Goal: Task Accomplishment & Management: Manage account settings

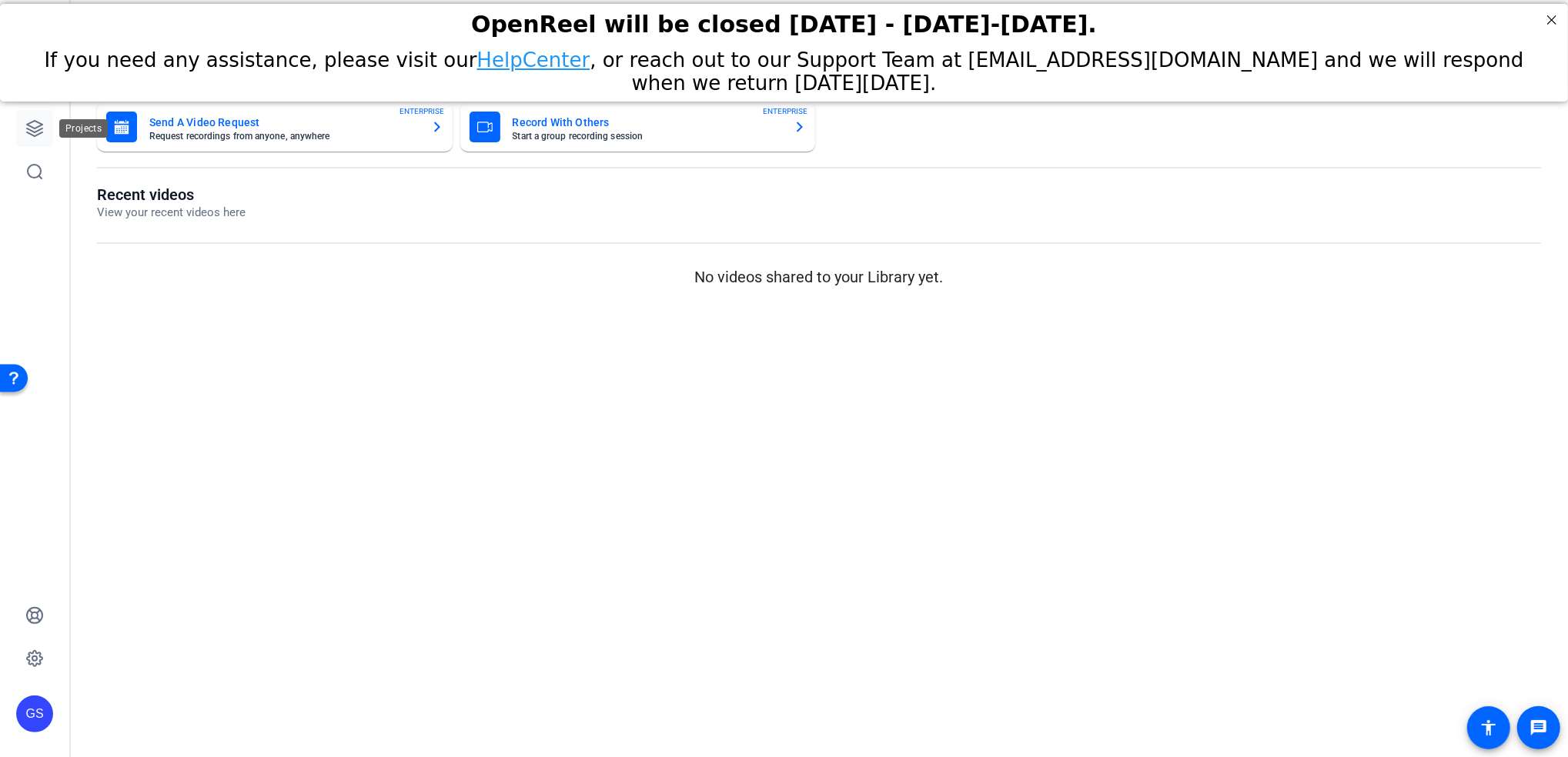
click at [28, 127] on icon at bounding box center [35, 129] width 18 height 18
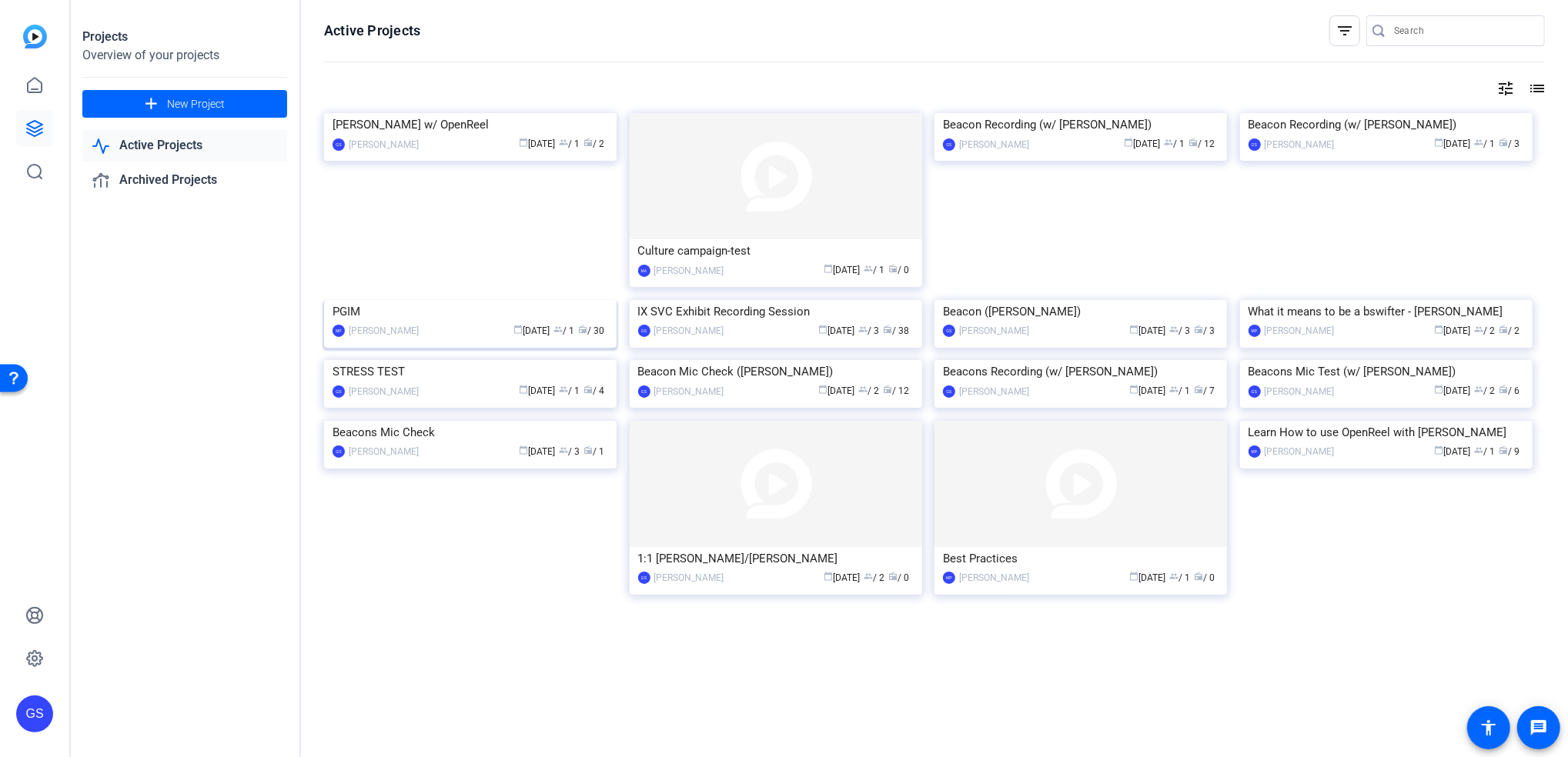
click at [481, 300] on img at bounding box center [470, 300] width 292 height 0
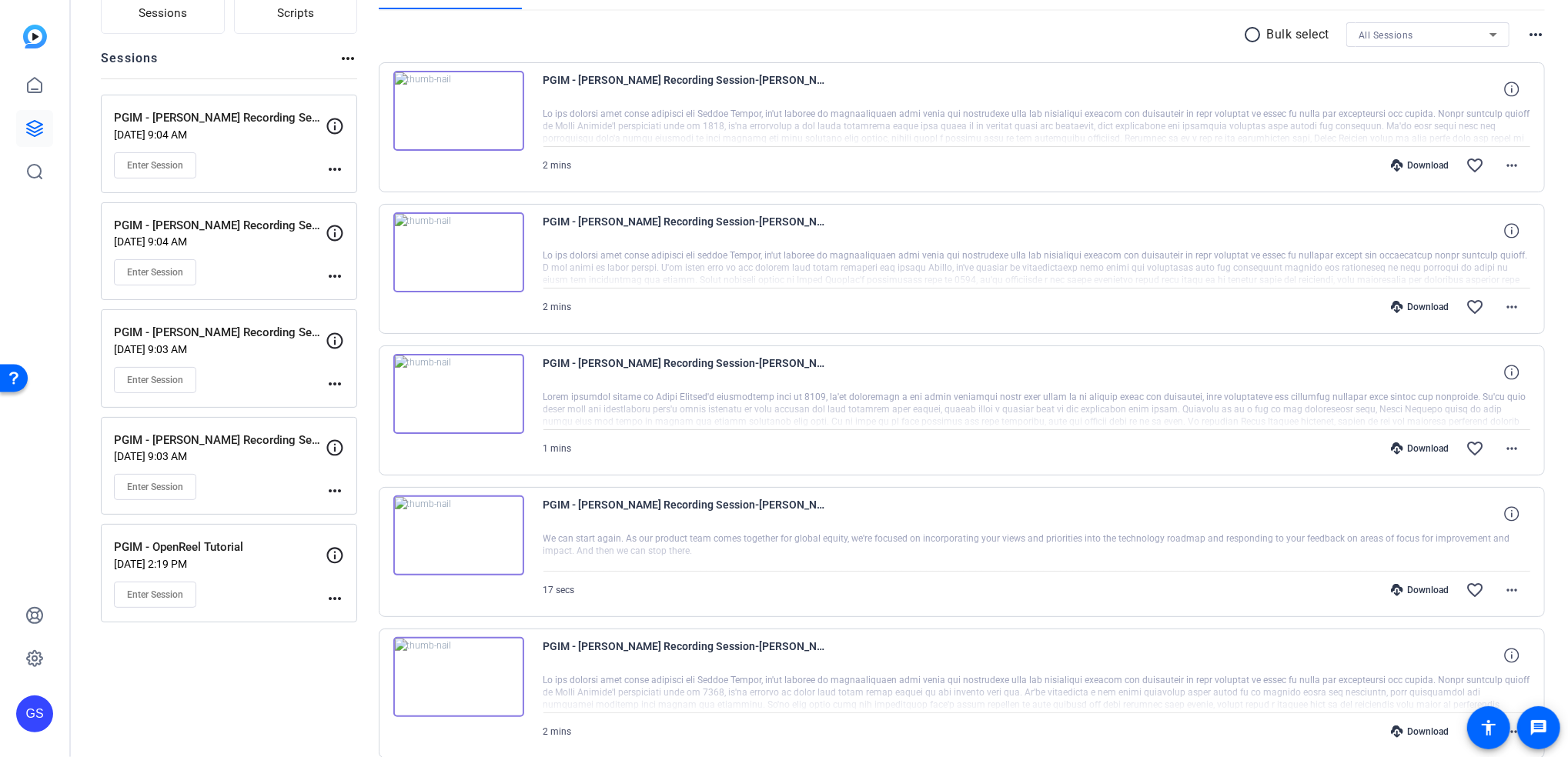
scroll to position [139, 0]
click at [276, 164] on div "Enter Session" at bounding box center [220, 166] width 212 height 26
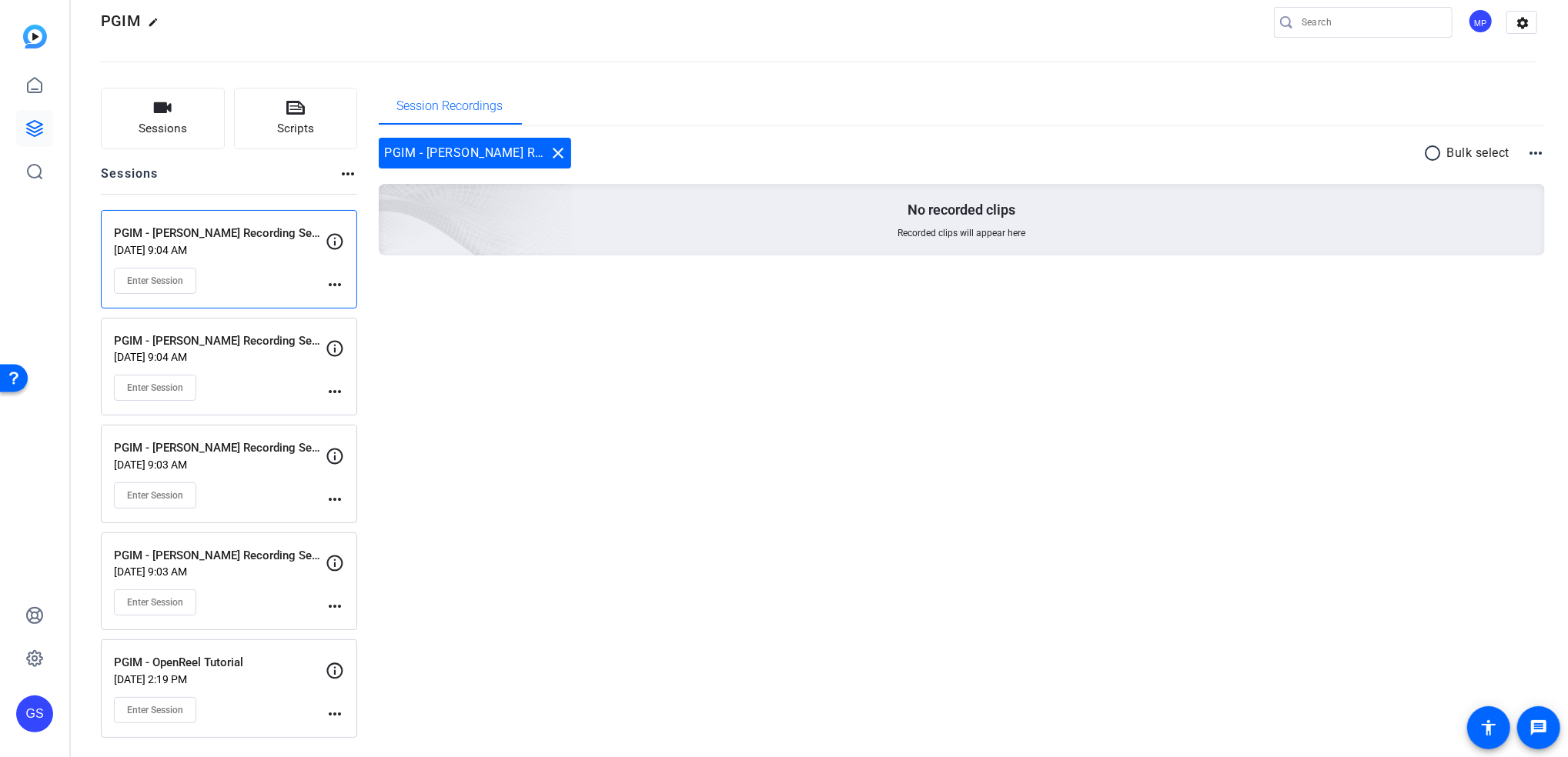
scroll to position [23, 0]
click at [254, 280] on div "Enter Session" at bounding box center [220, 281] width 212 height 26
click at [272, 380] on div "Enter Session" at bounding box center [220, 388] width 212 height 26
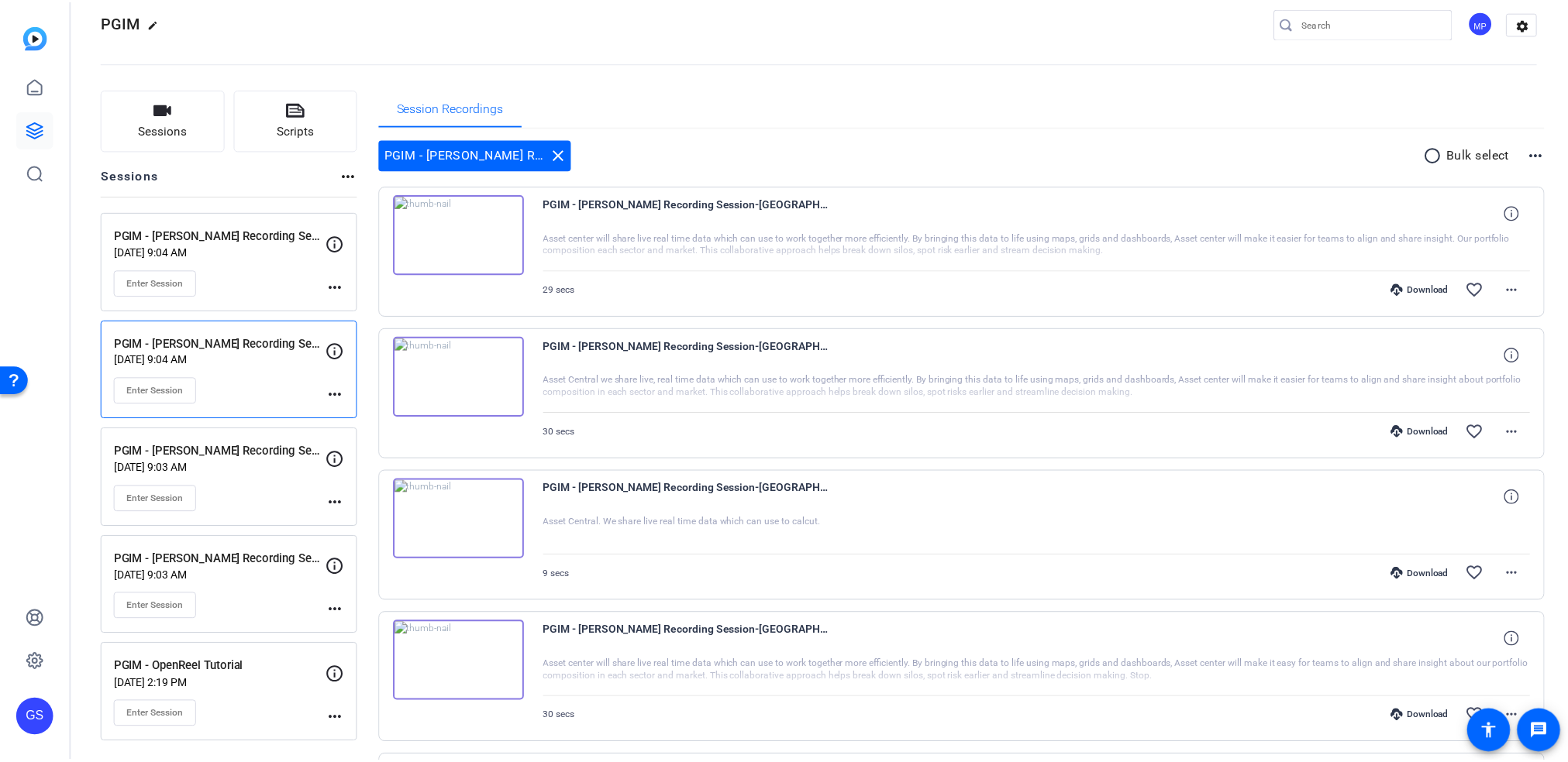
scroll to position [140, 0]
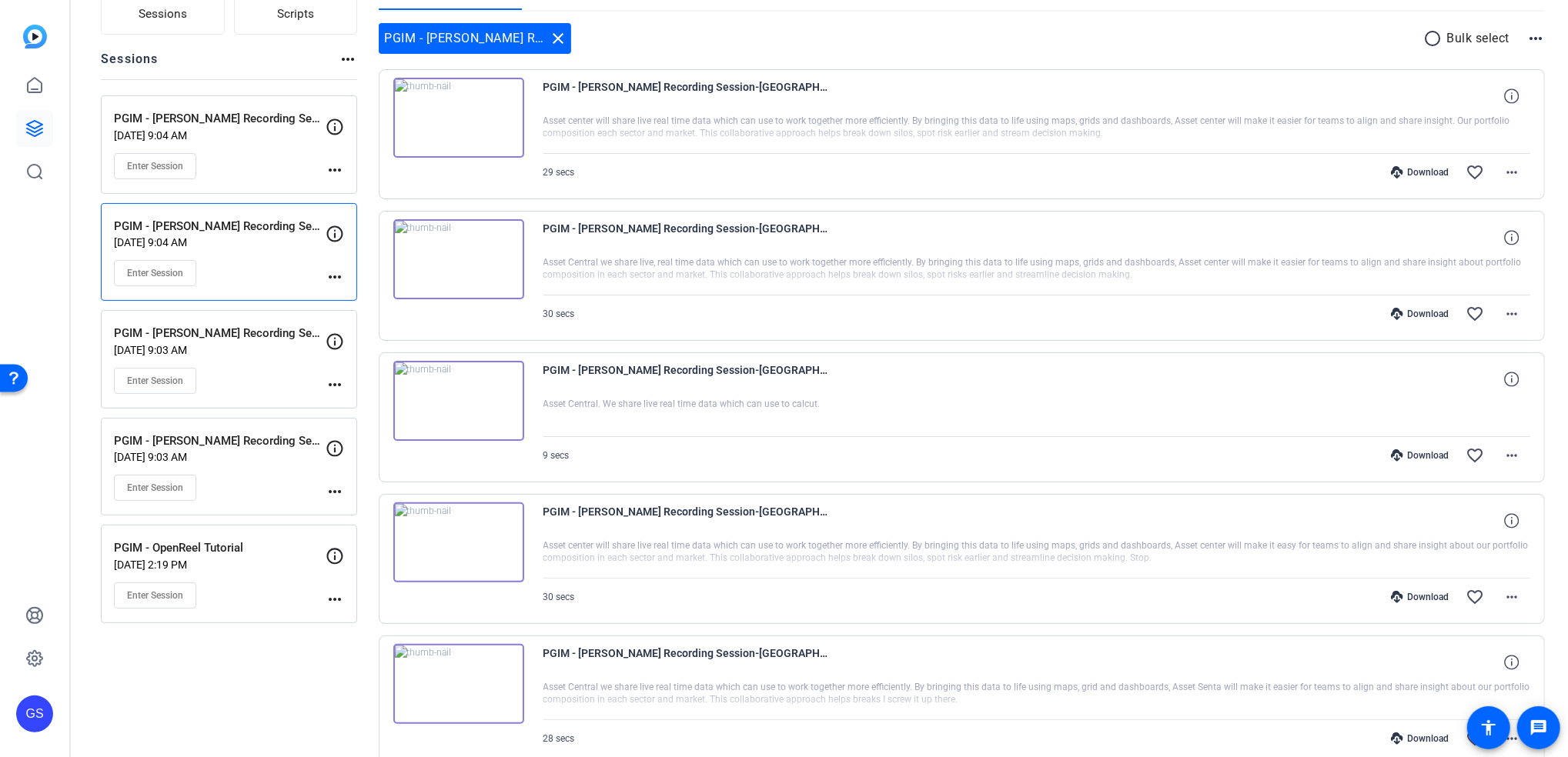
click at [334, 272] on mat-icon "more_horiz" at bounding box center [335, 277] width 18 height 18
click at [345, 297] on span "Edit Session" at bounding box center [373, 300] width 70 height 18
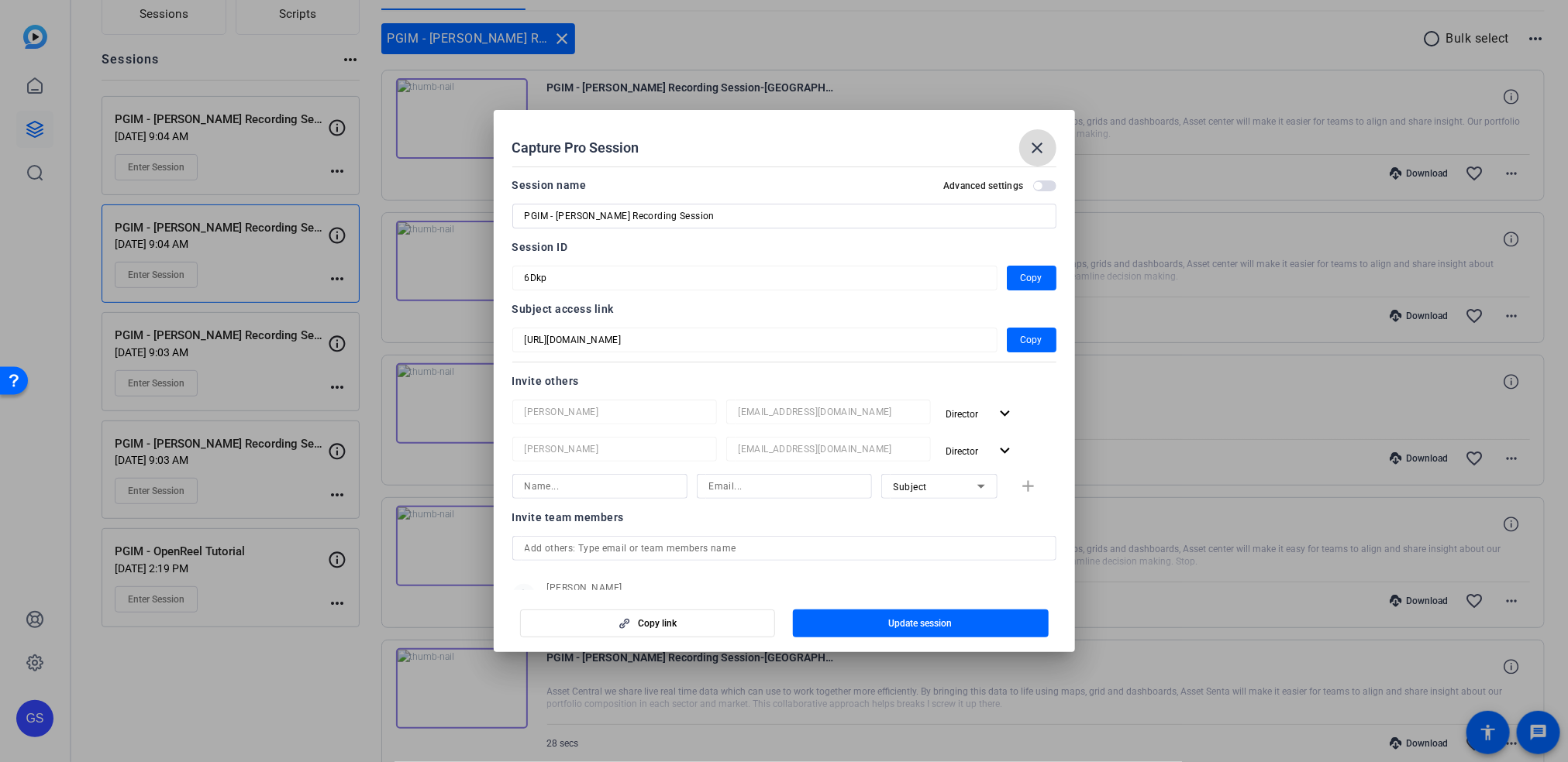
click at [1039, 142] on mat-icon "close" at bounding box center [1038, 148] width 18 height 18
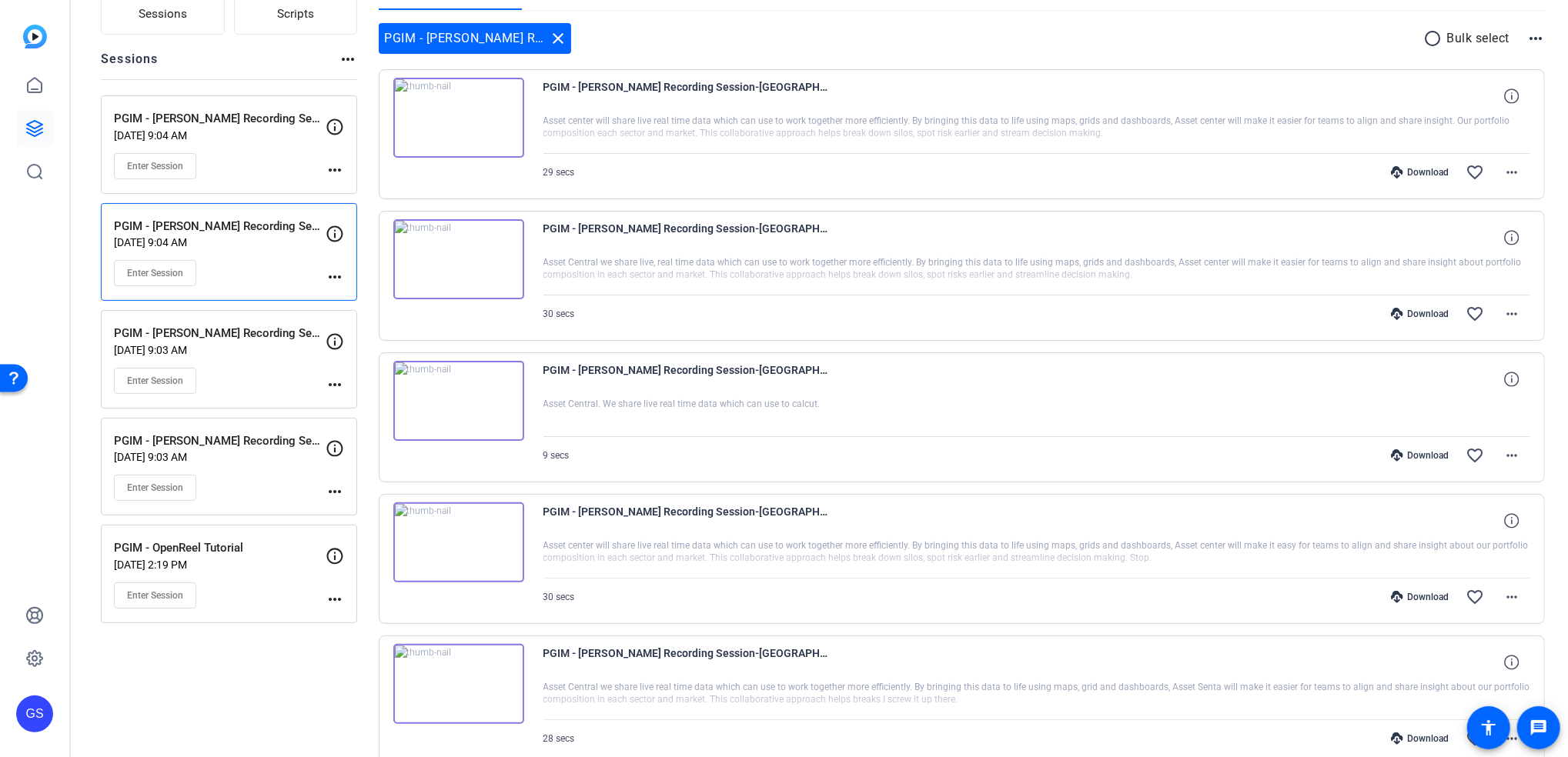
click at [332, 169] on mat-icon "more_horiz" at bounding box center [335, 170] width 18 height 18
click at [367, 186] on span "Edit Session" at bounding box center [373, 193] width 70 height 18
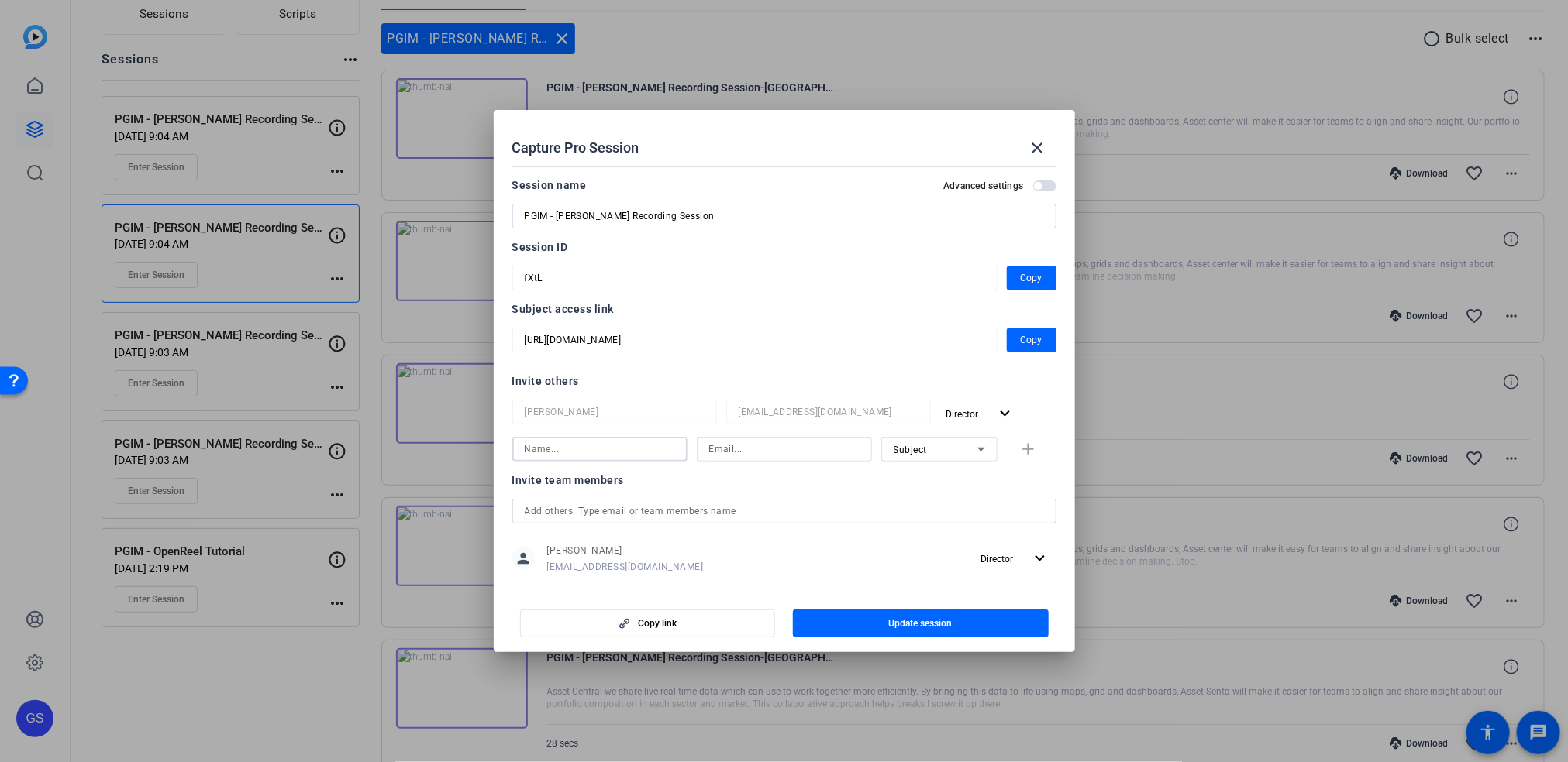
click at [616, 448] on input at bounding box center [601, 449] width 151 height 18
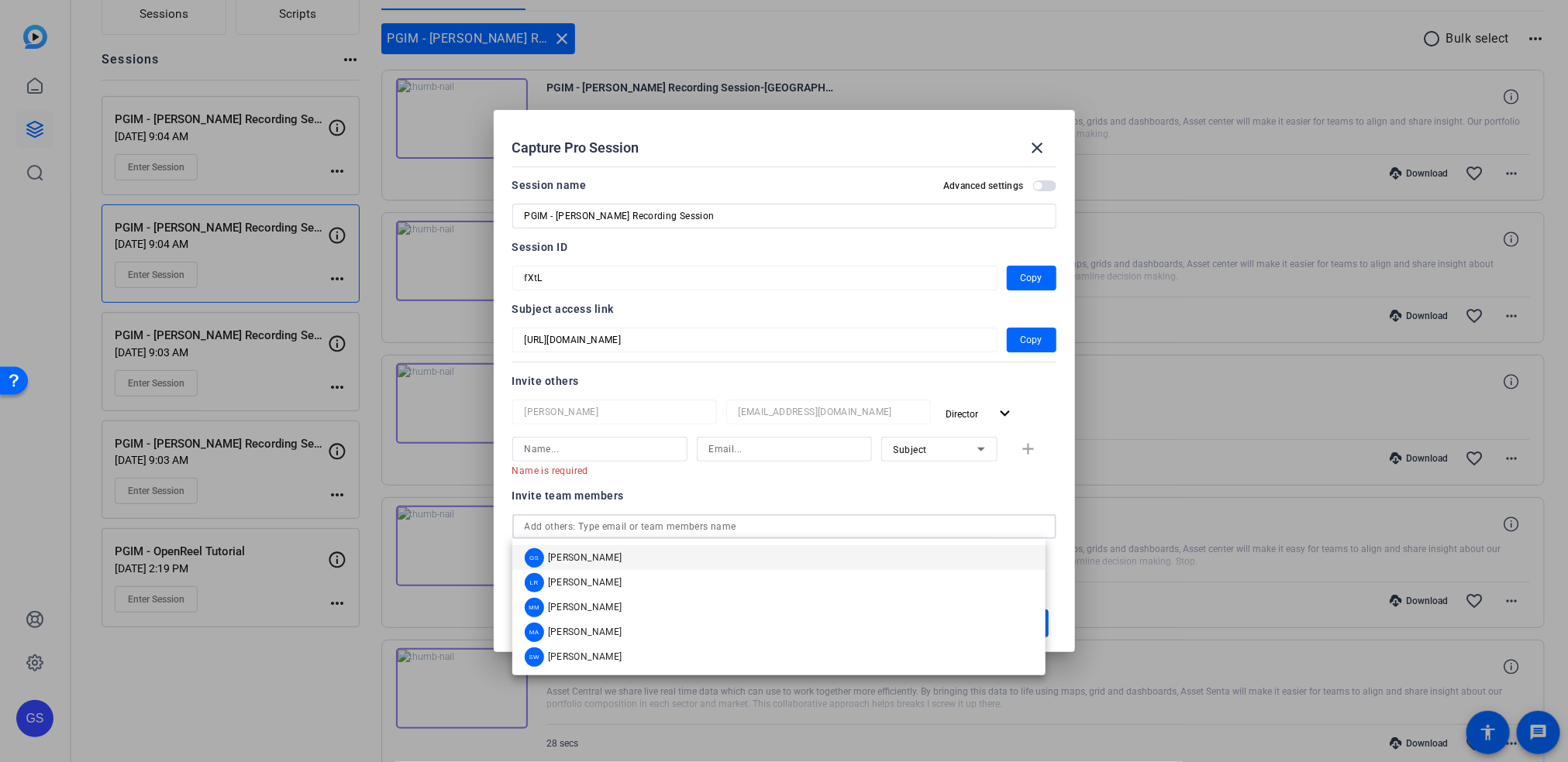
click at [537, 528] on mat-form-field at bounding box center [784, 527] width 544 height 25
click at [640, 563] on mat-option "GS Garrett Schultz" at bounding box center [779, 557] width 533 height 25
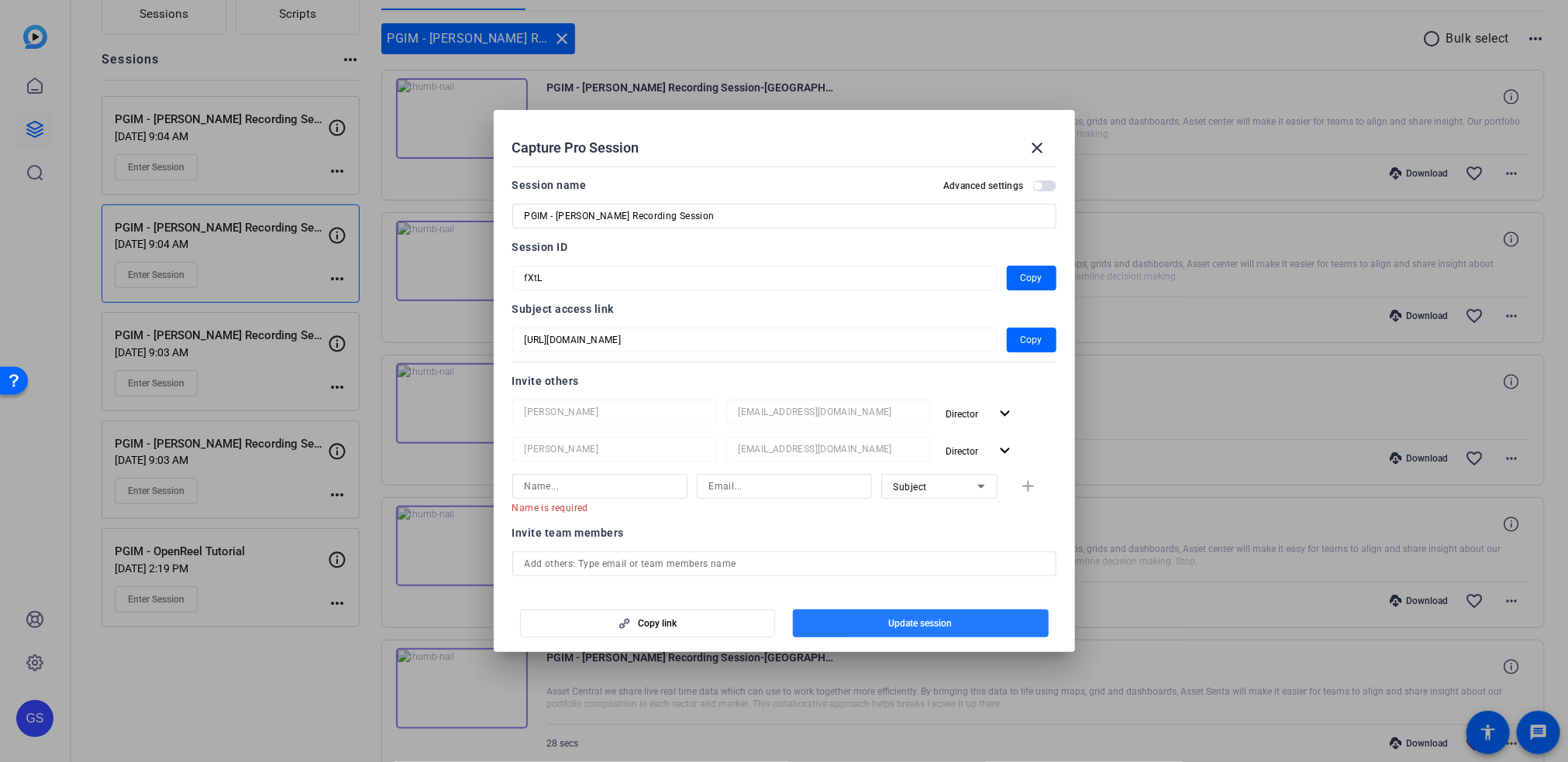
click at [850, 622] on span "button" at bounding box center [921, 623] width 256 height 37
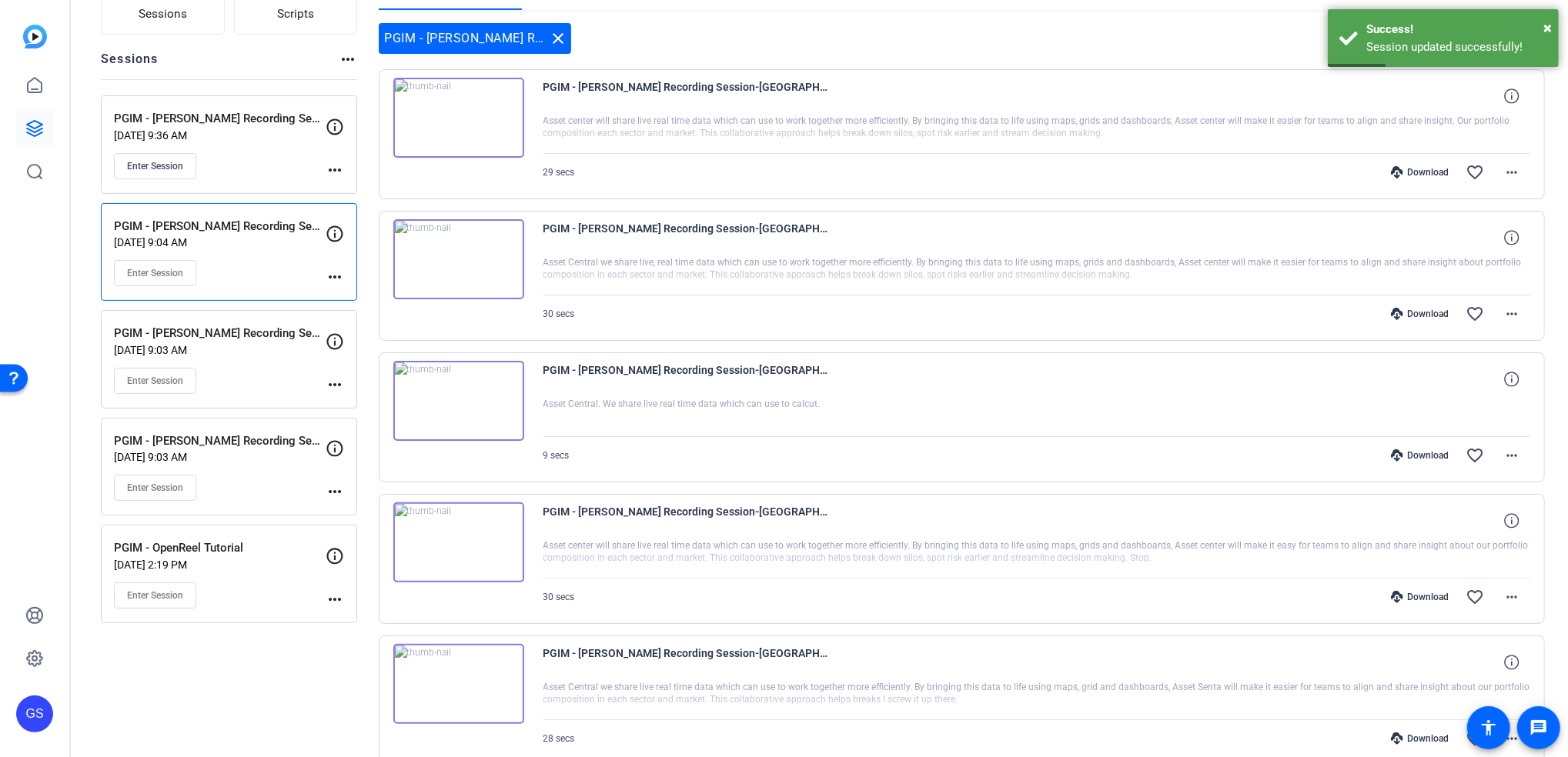
click at [337, 272] on mat-icon "more_horiz" at bounding box center [335, 277] width 18 height 18
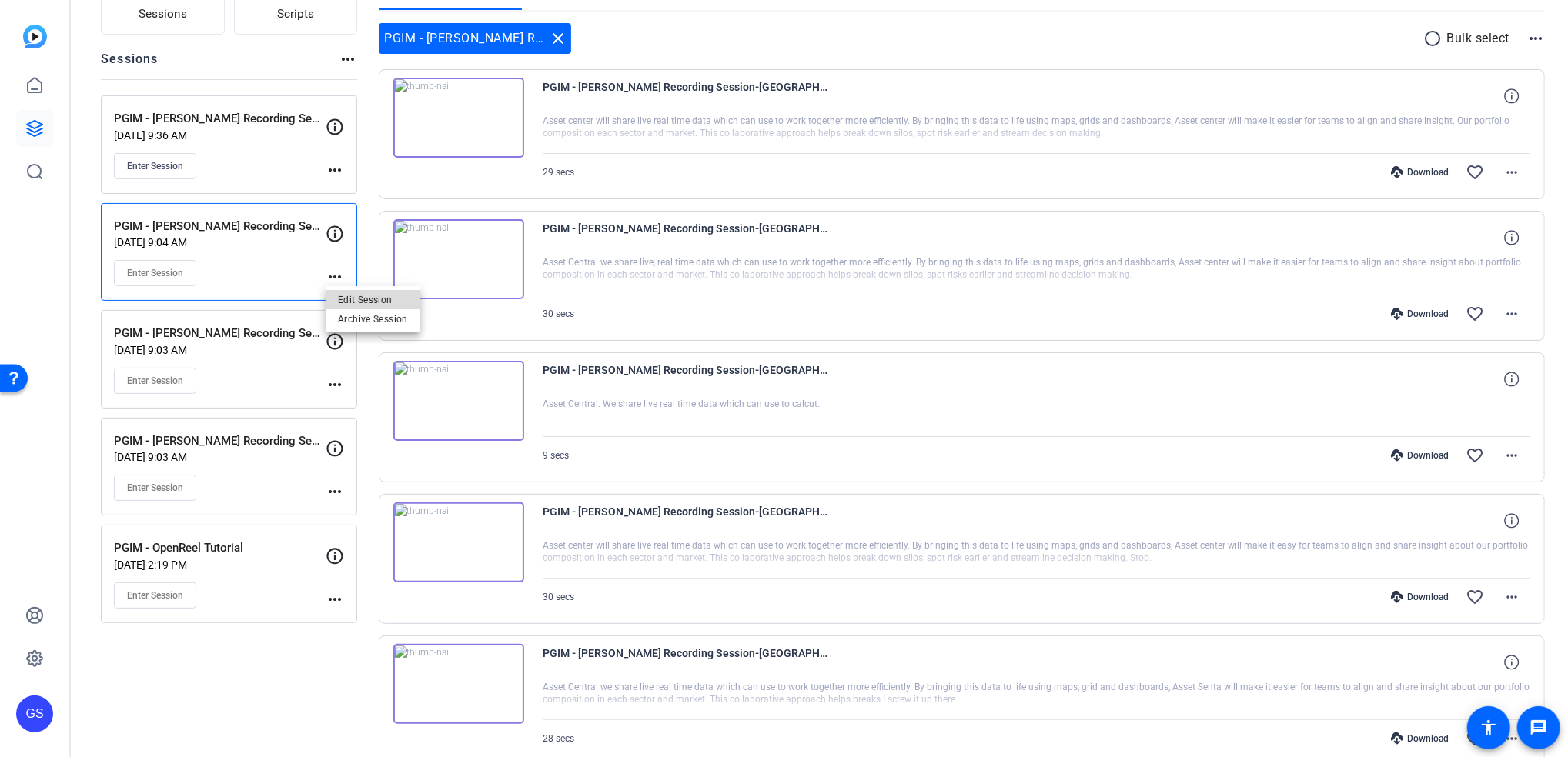
click at [355, 304] on span "Edit Session" at bounding box center [373, 300] width 70 height 18
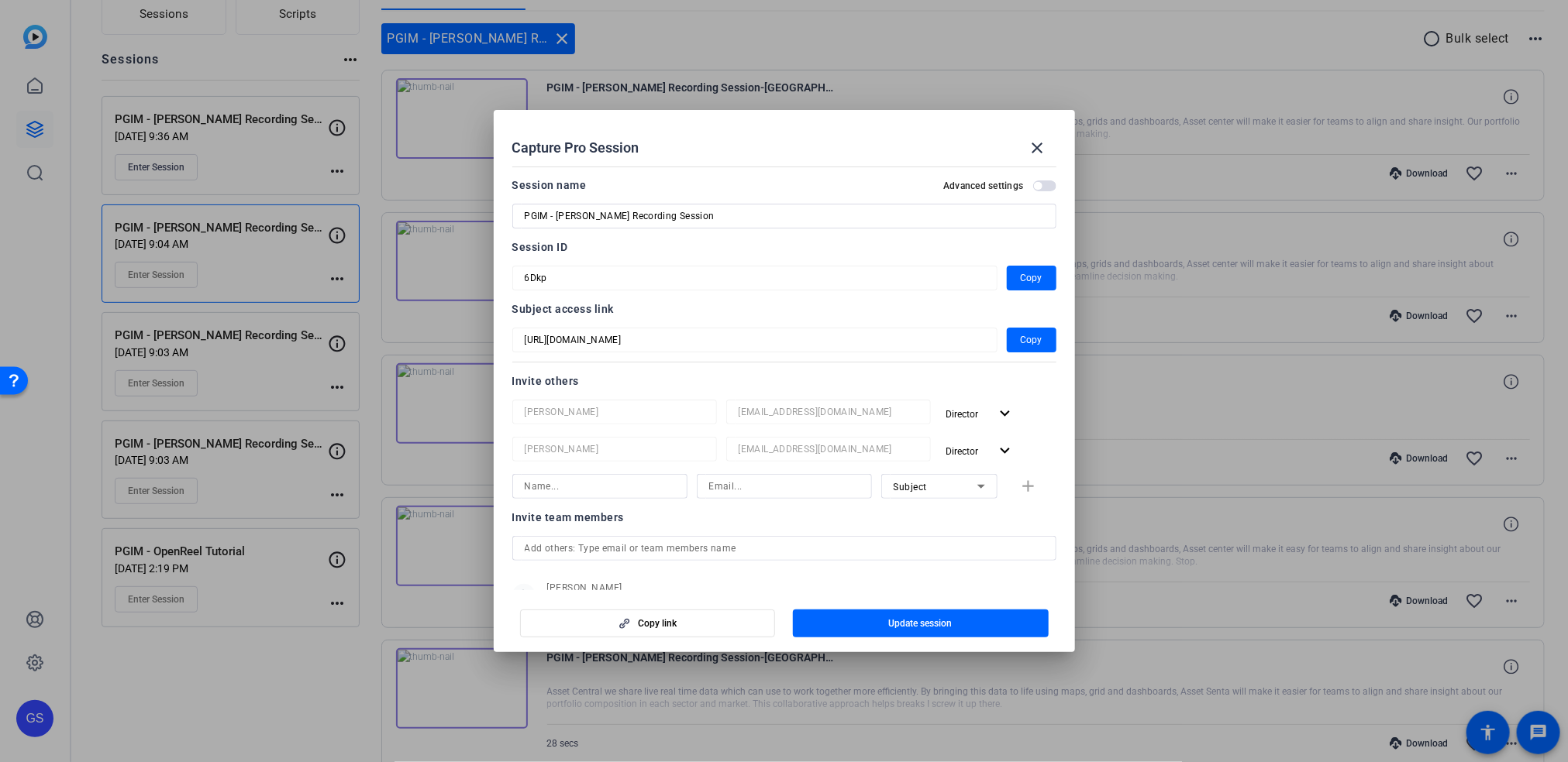
click at [758, 558] on div at bounding box center [784, 548] width 520 height 25
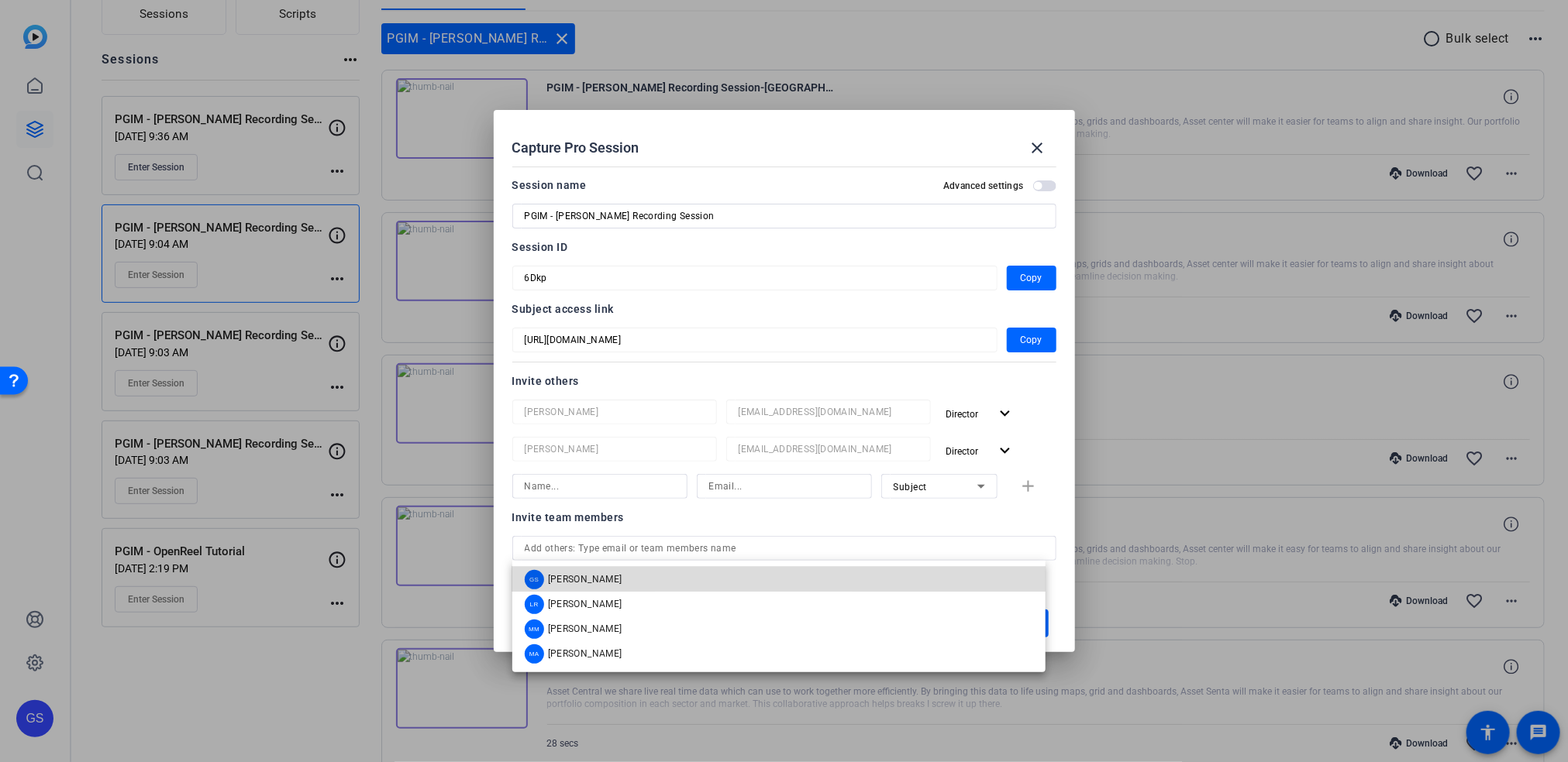
click at [752, 574] on mat-option "GS Garrett Schultz" at bounding box center [779, 579] width 533 height 25
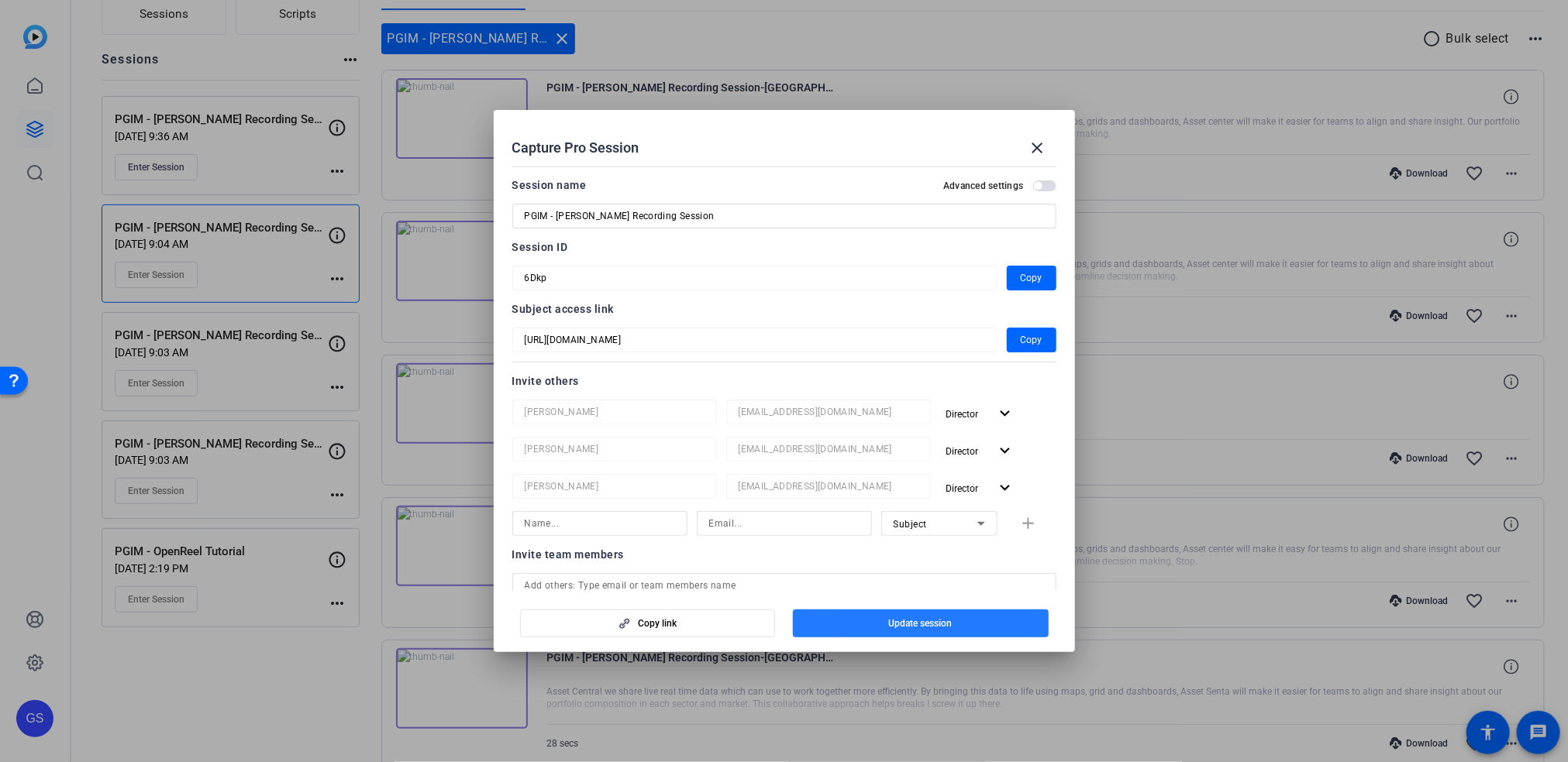
click at [845, 614] on span "button" at bounding box center [921, 623] width 256 height 37
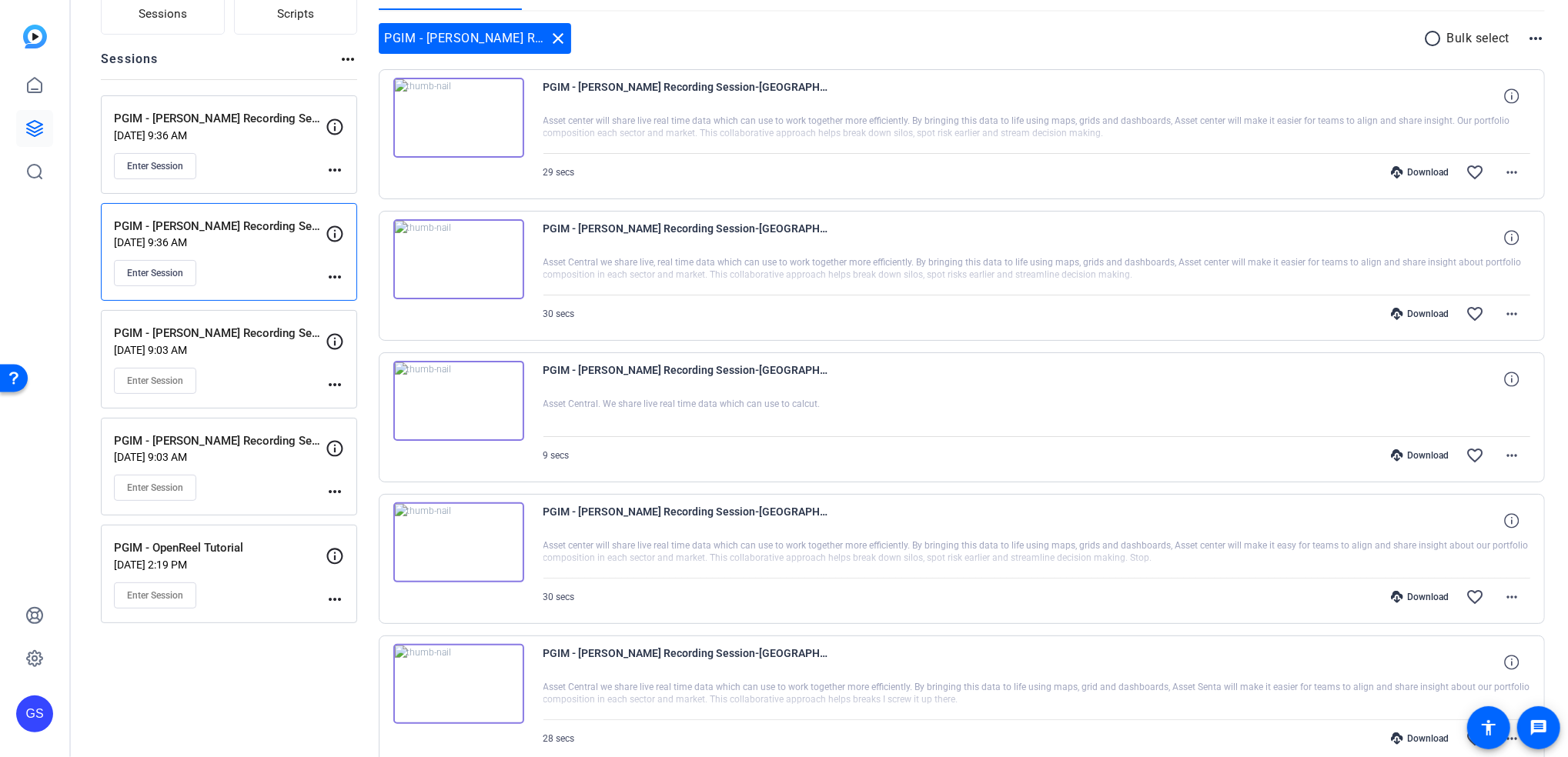
click at [331, 386] on mat-icon "more_horiz" at bounding box center [335, 384] width 18 height 18
click at [402, 408] on span "Edit Session" at bounding box center [373, 408] width 70 height 18
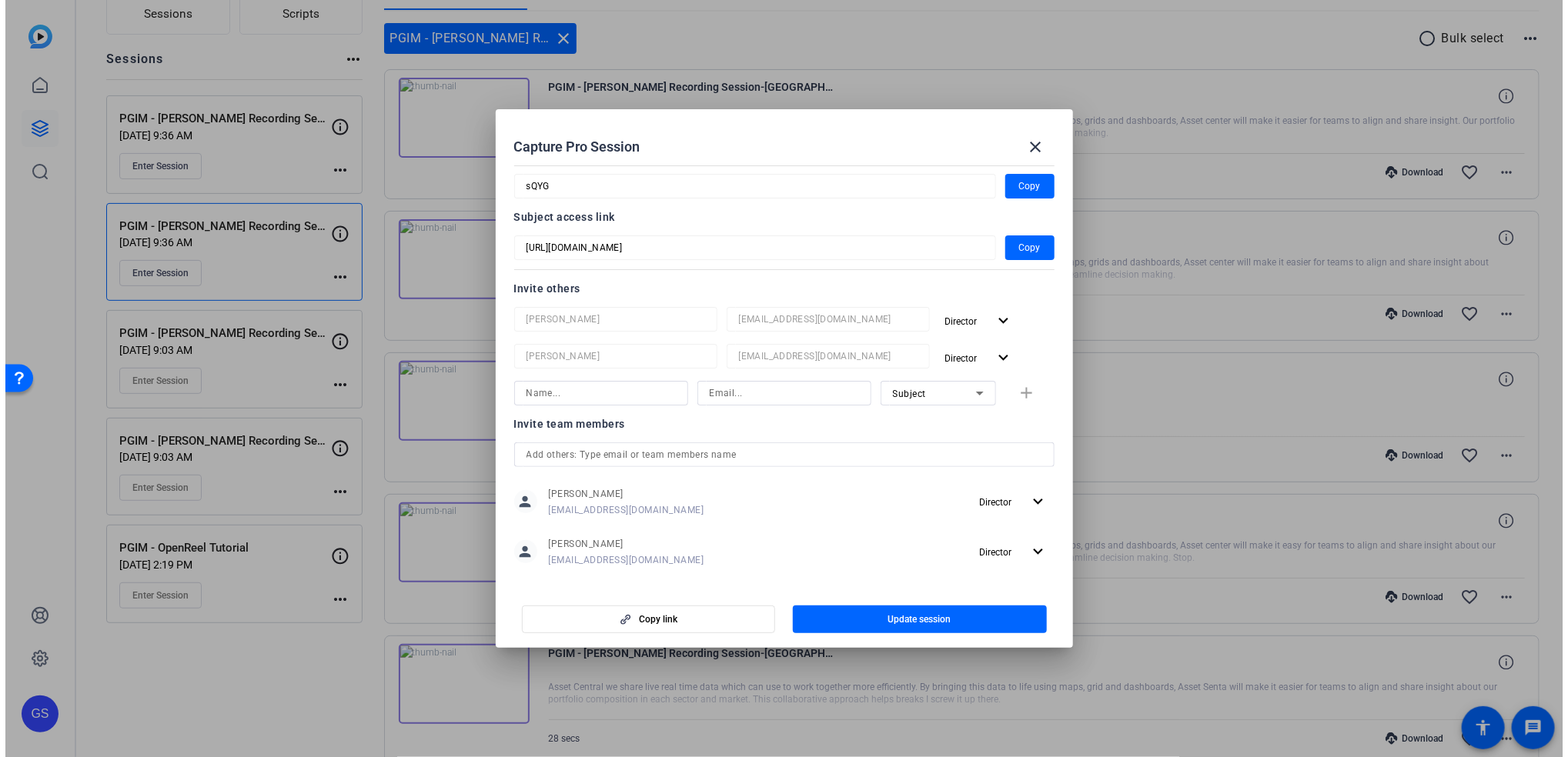
scroll to position [93, 0]
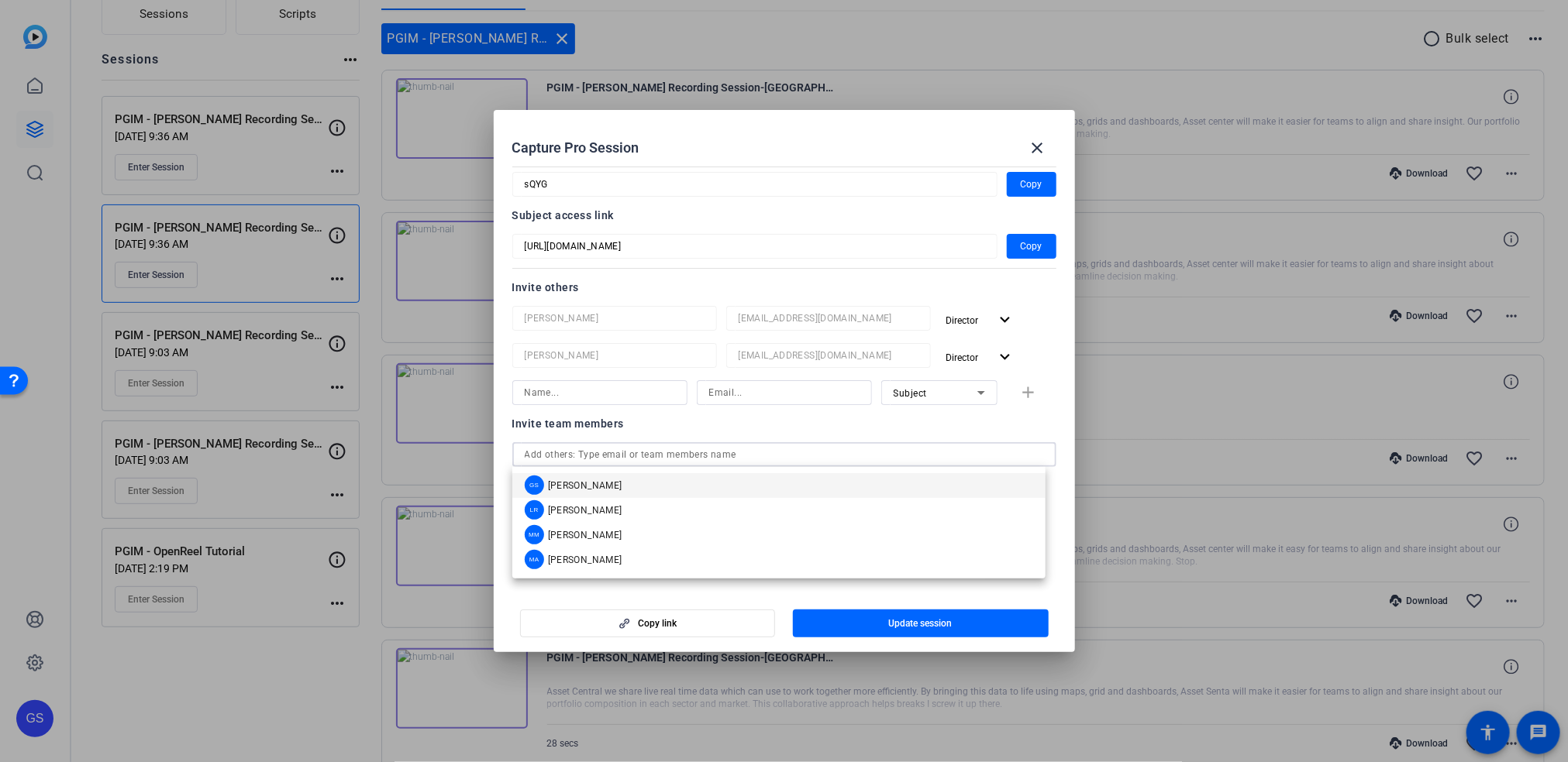
click at [896, 457] on input "text" at bounding box center [784, 455] width 520 height 18
click at [881, 485] on mat-option "GS Garrett Schultz" at bounding box center [779, 485] width 533 height 25
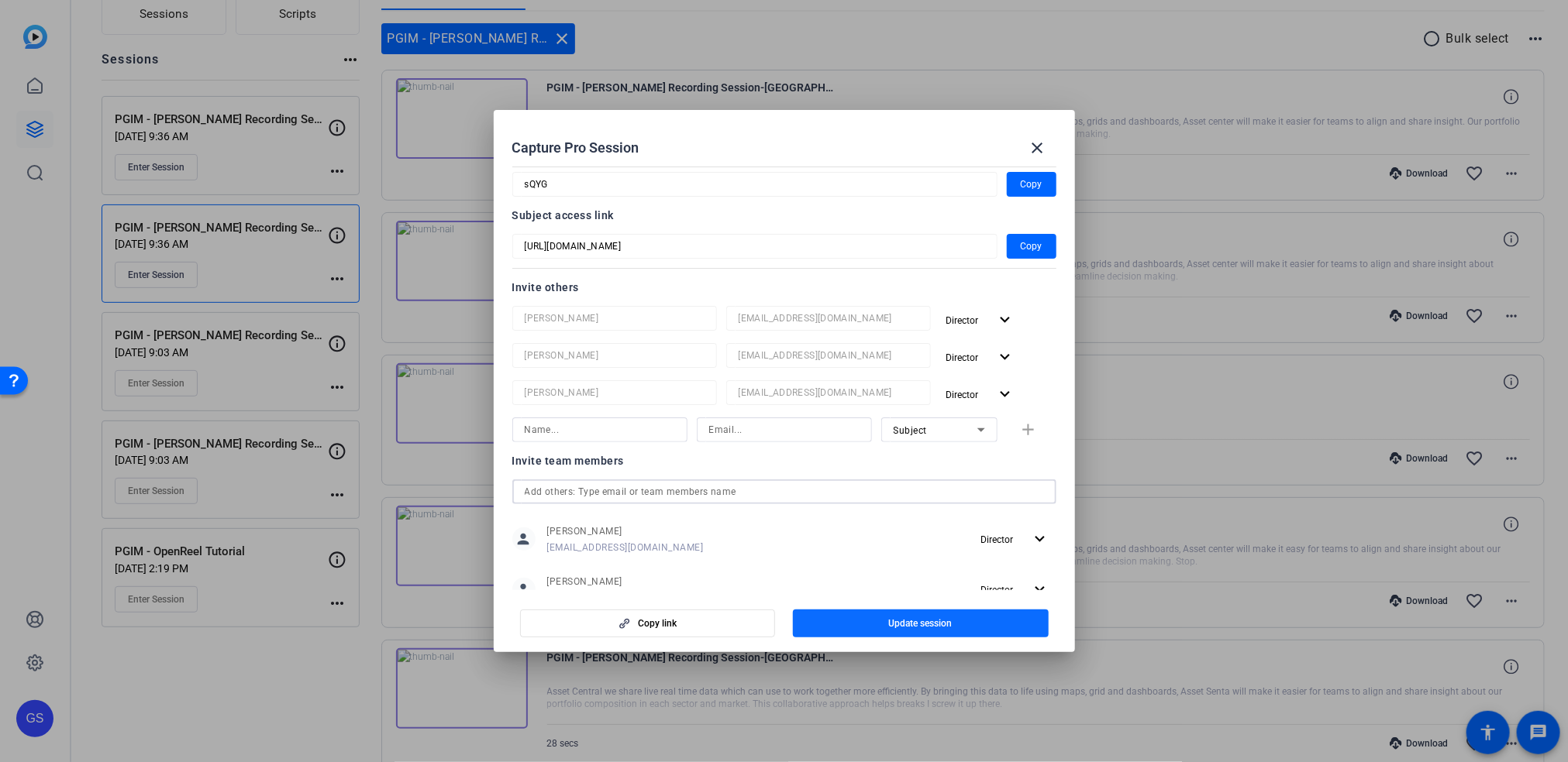
click at [856, 627] on span "button" at bounding box center [921, 623] width 256 height 37
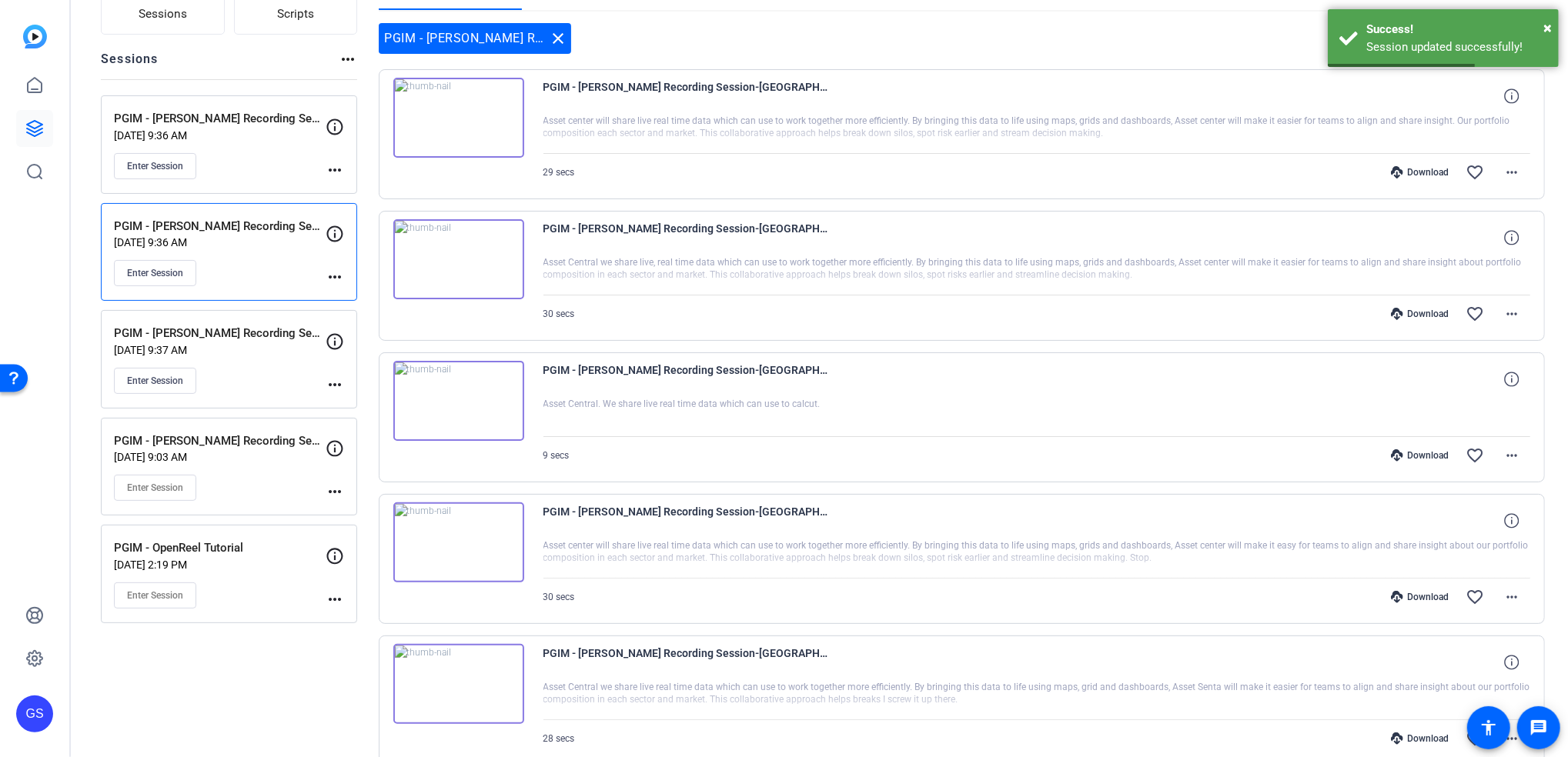
click at [341, 488] on mat-icon "more_horiz" at bounding box center [335, 492] width 18 height 18
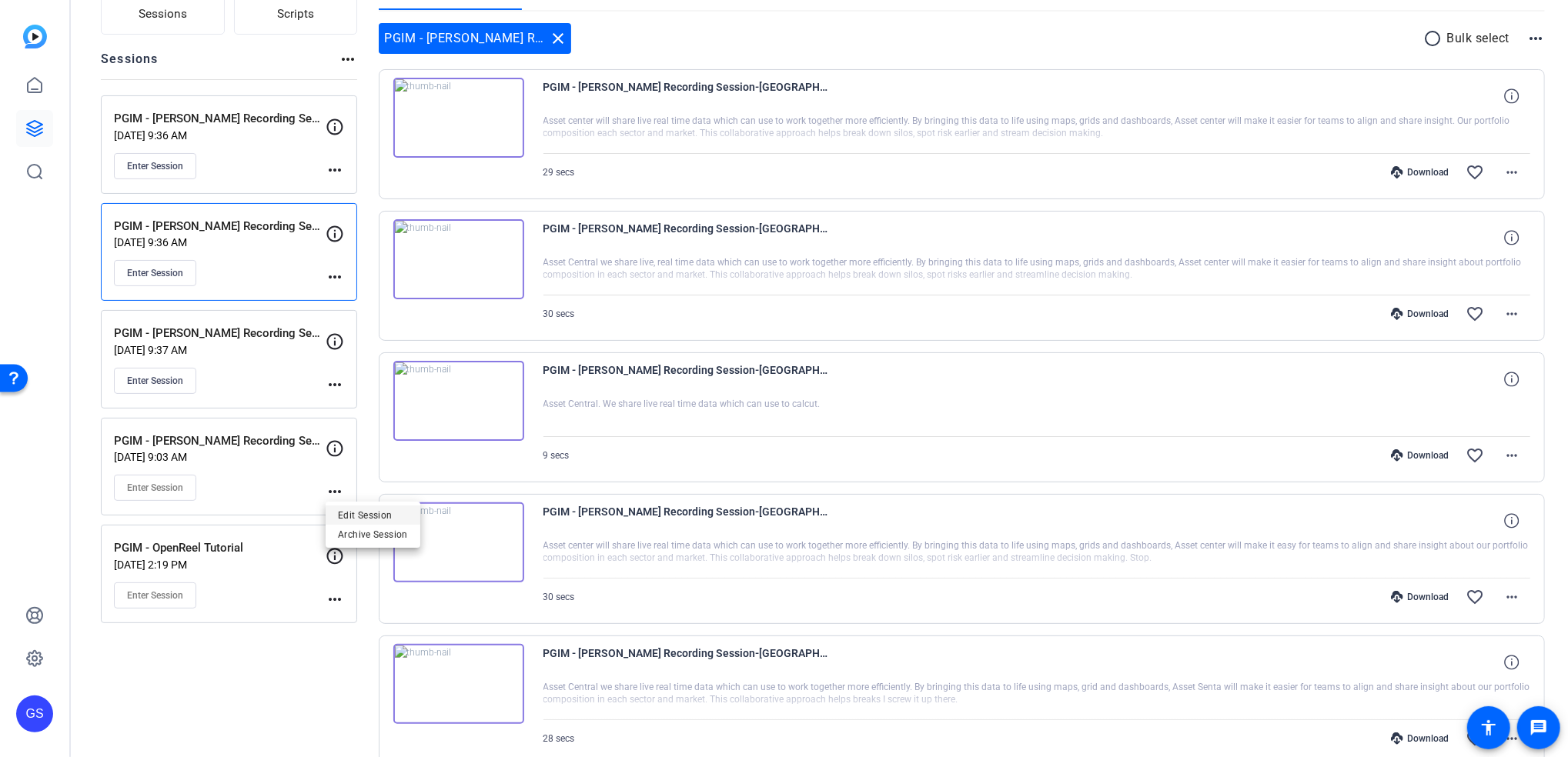
click at [401, 519] on span "Edit Session" at bounding box center [373, 515] width 70 height 18
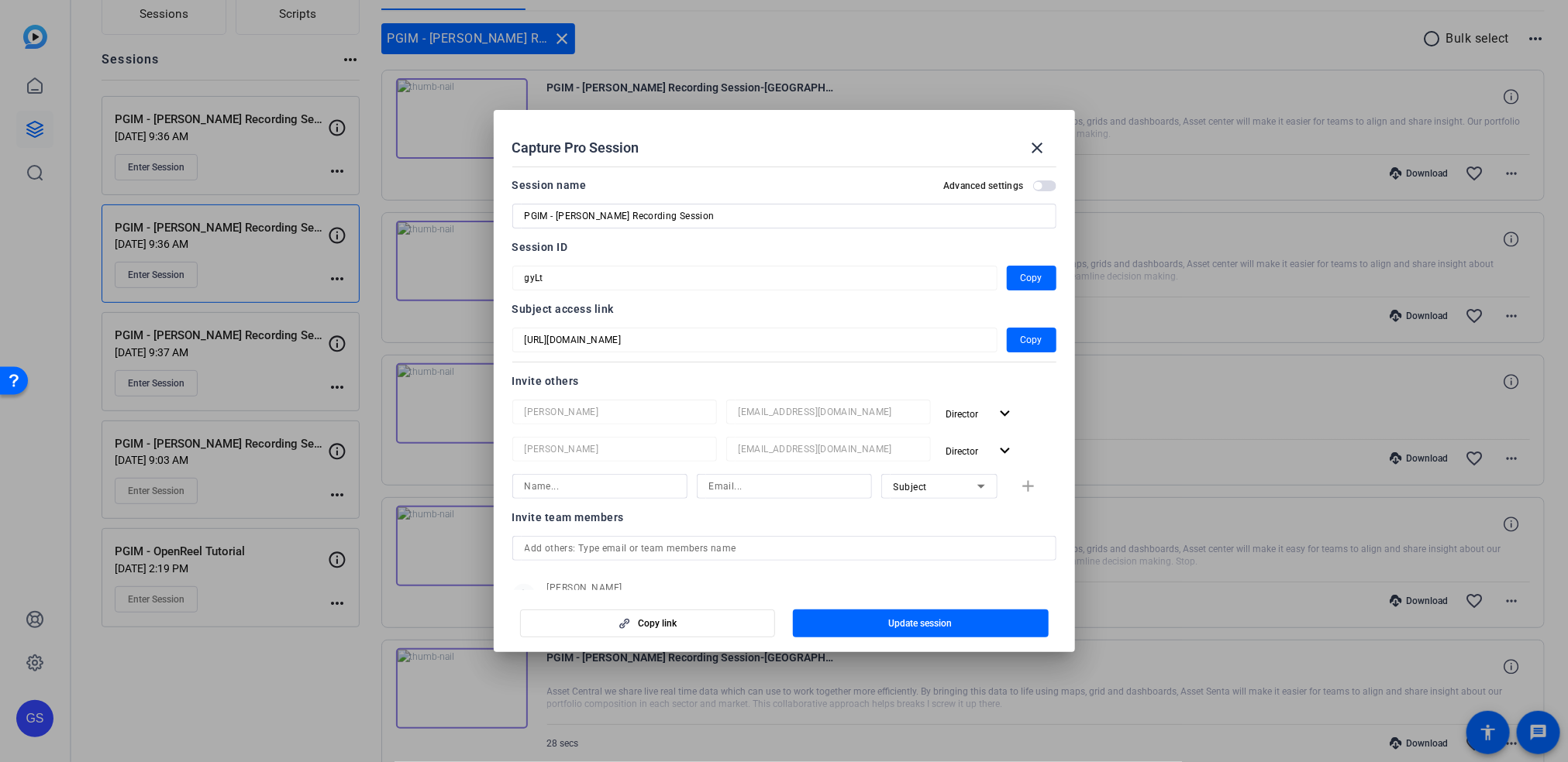
click at [728, 548] on input "text" at bounding box center [784, 549] width 520 height 18
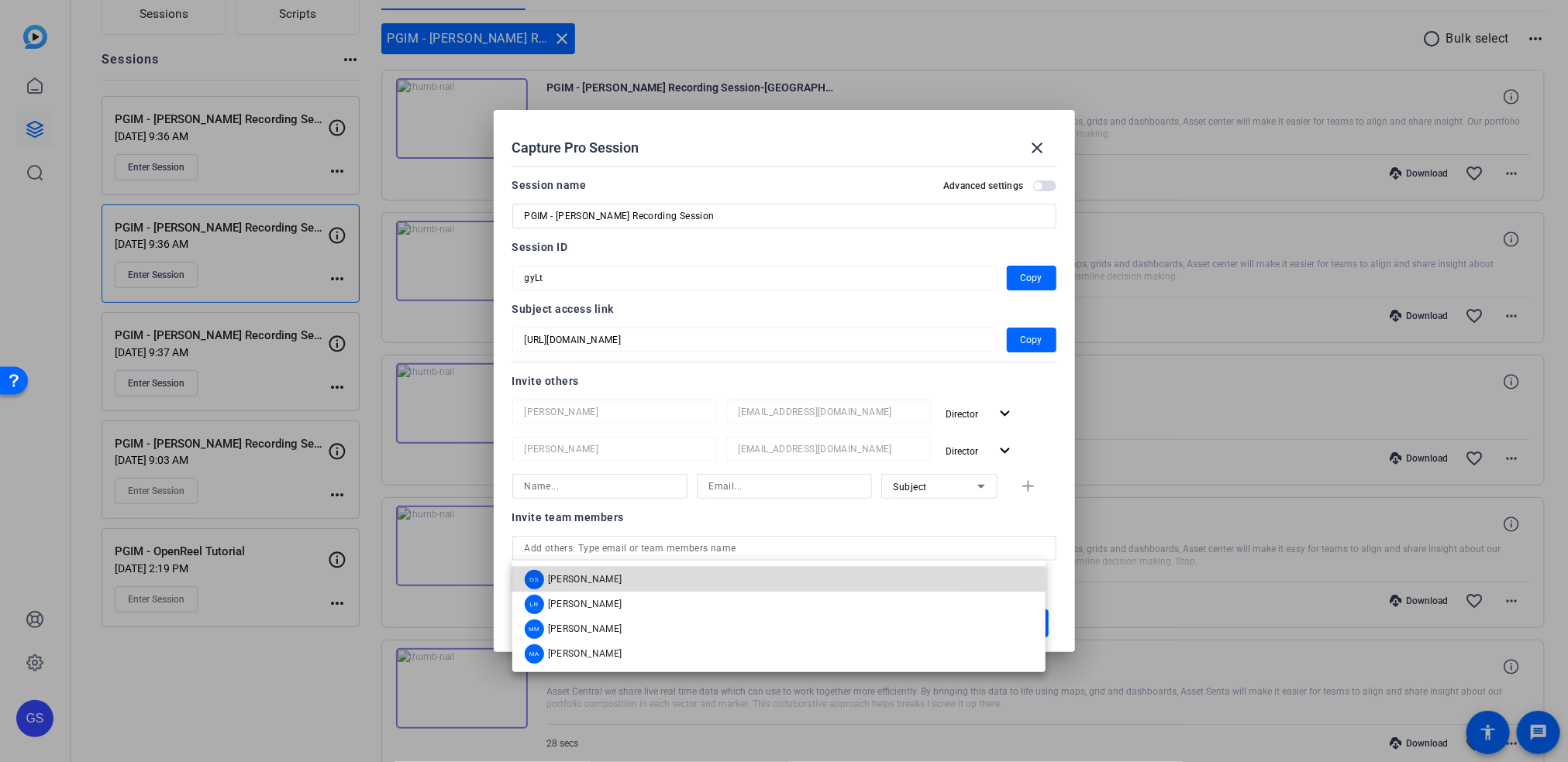
click at [707, 583] on mat-option "GS Garrett Schultz" at bounding box center [779, 579] width 533 height 25
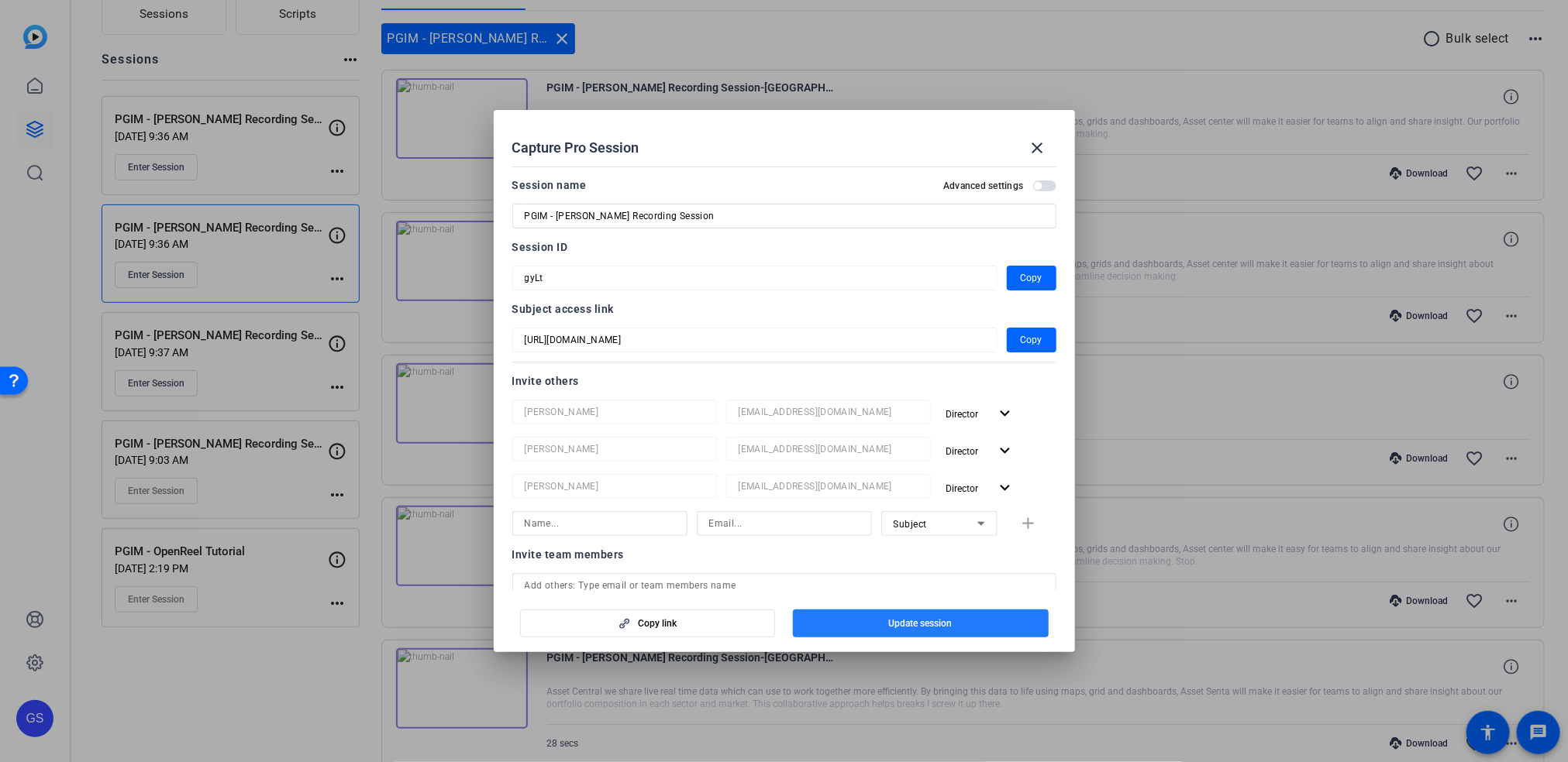
click at [898, 612] on span "button" at bounding box center [921, 623] width 256 height 37
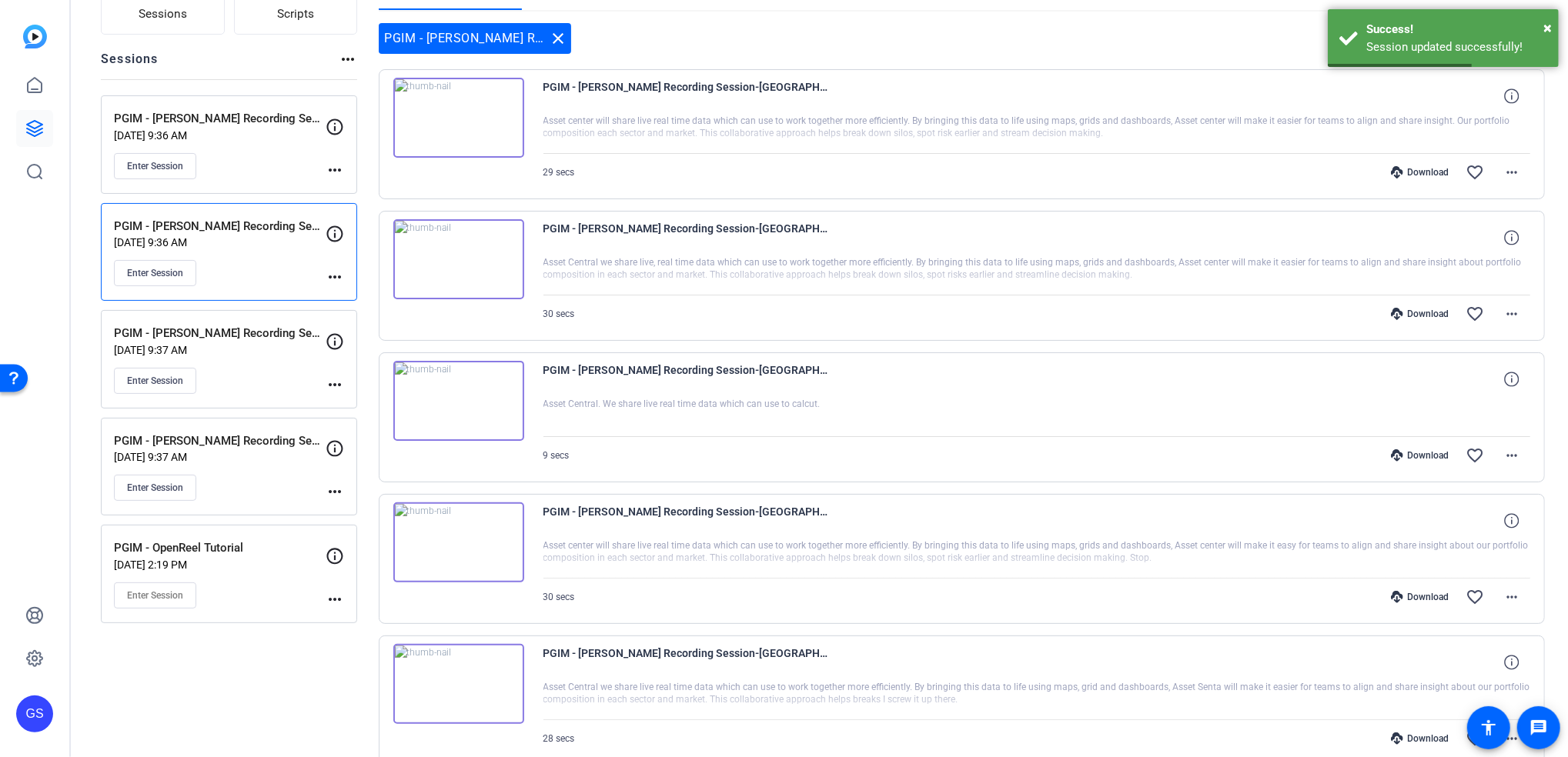
click at [335, 597] on mat-icon "more_horiz" at bounding box center [335, 600] width 18 height 18
click at [372, 619] on span "Edit Session" at bounding box center [373, 623] width 70 height 18
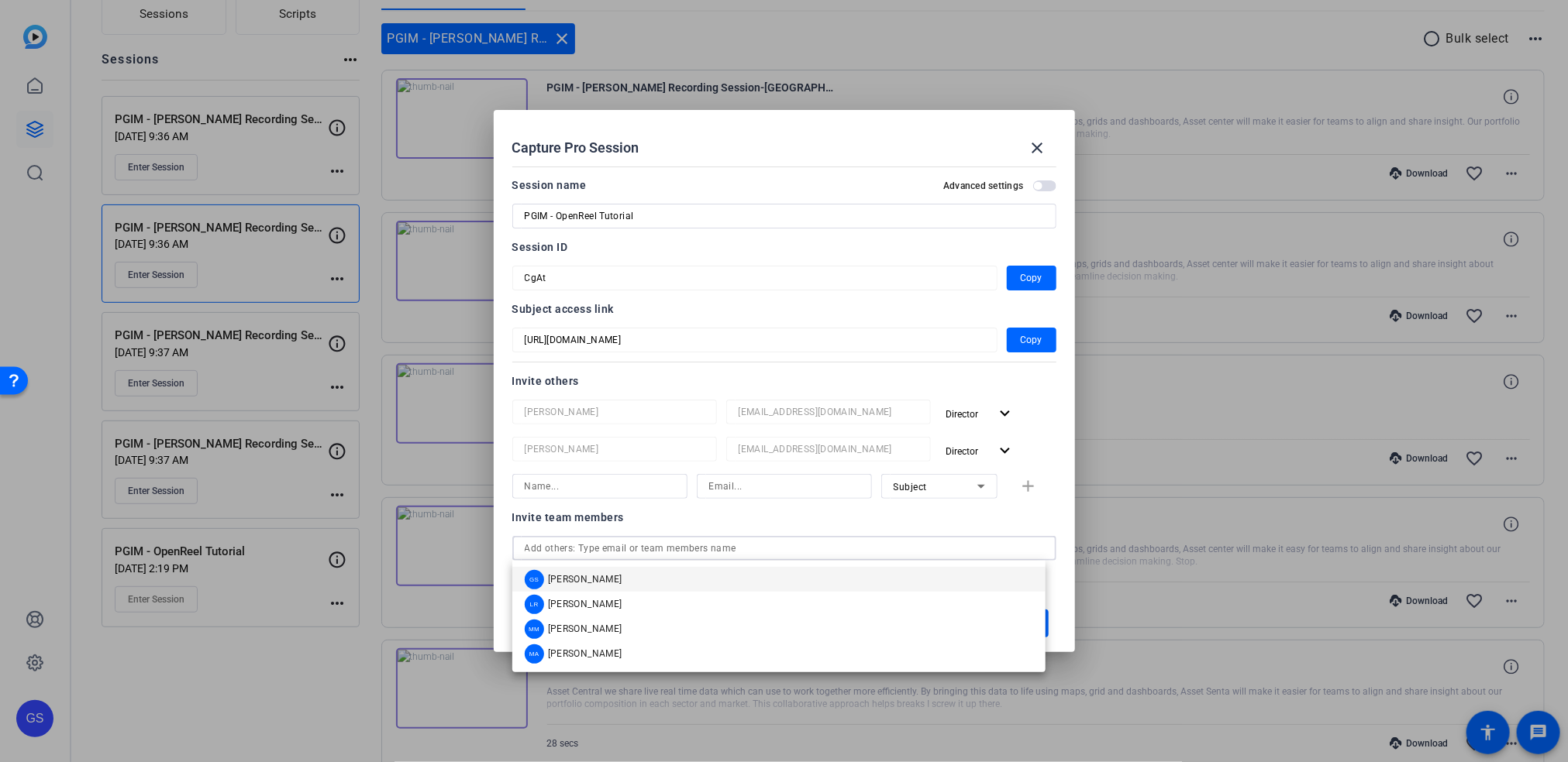
click at [802, 553] on input "text" at bounding box center [784, 549] width 520 height 18
click at [761, 572] on mat-option "GS Garrett Schultz" at bounding box center [779, 579] width 533 height 25
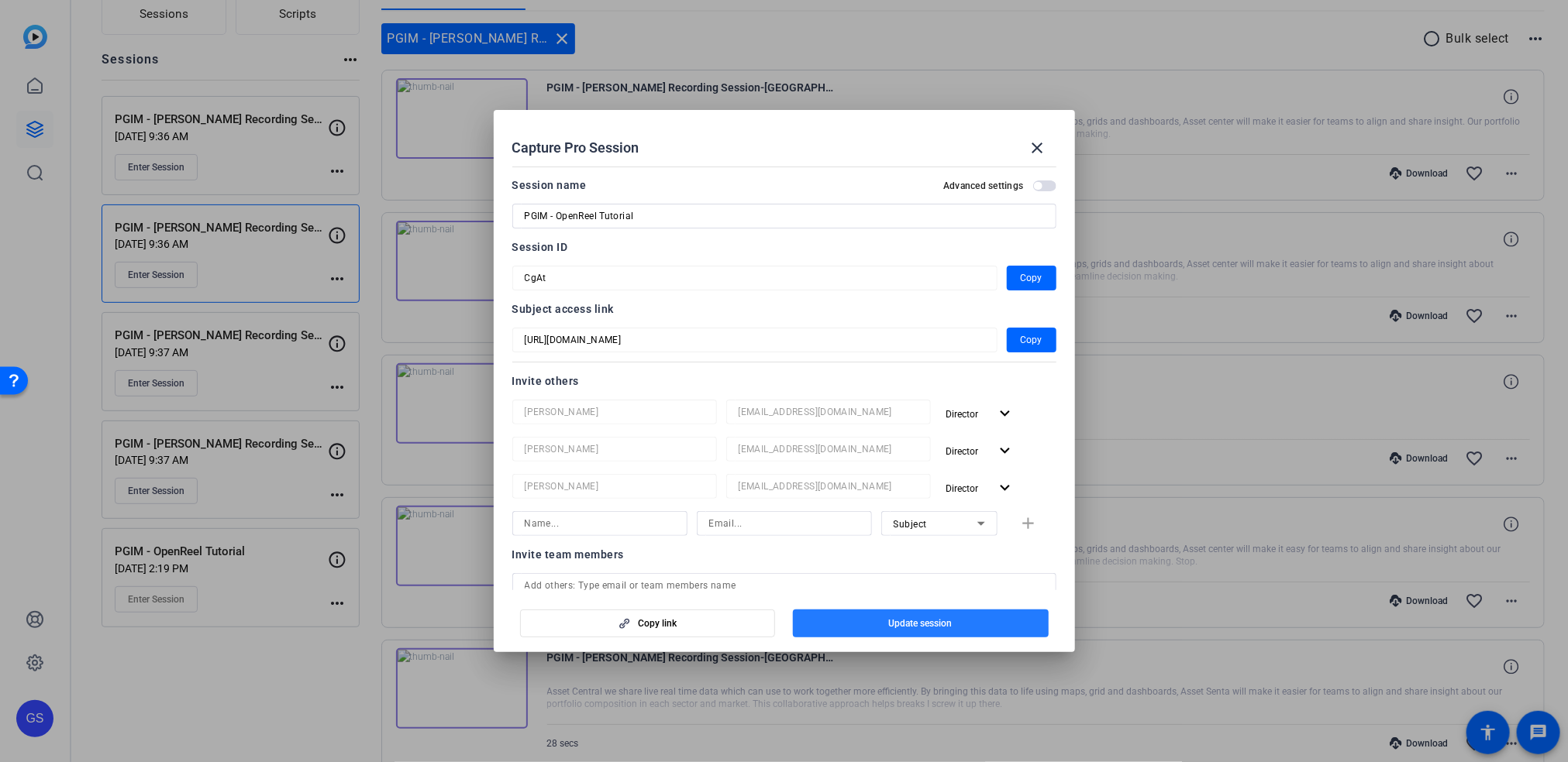
click at [894, 624] on span "Update session" at bounding box center [921, 623] width 63 height 12
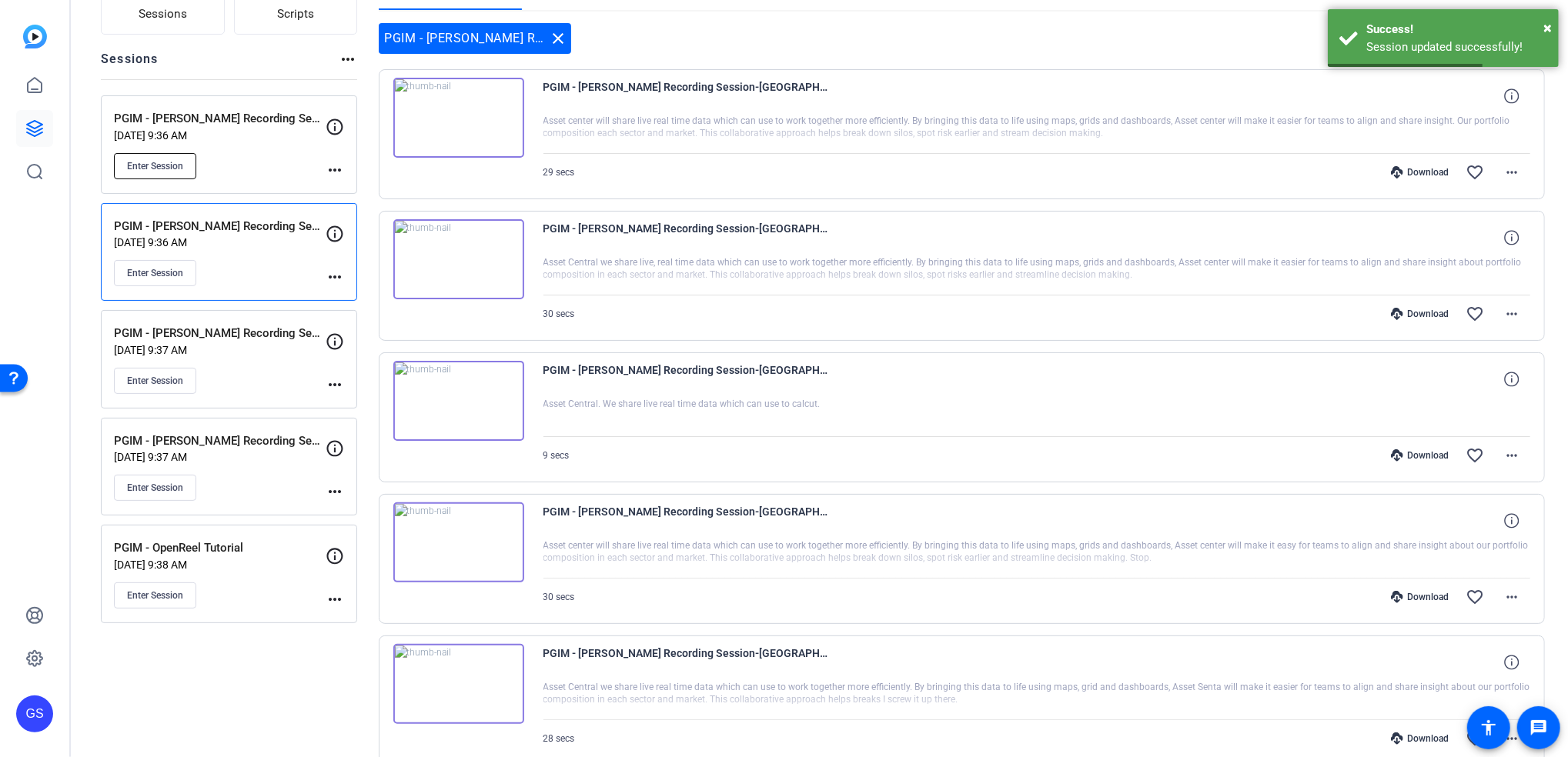
click at [184, 163] on button "Enter Session" at bounding box center [155, 166] width 82 height 26
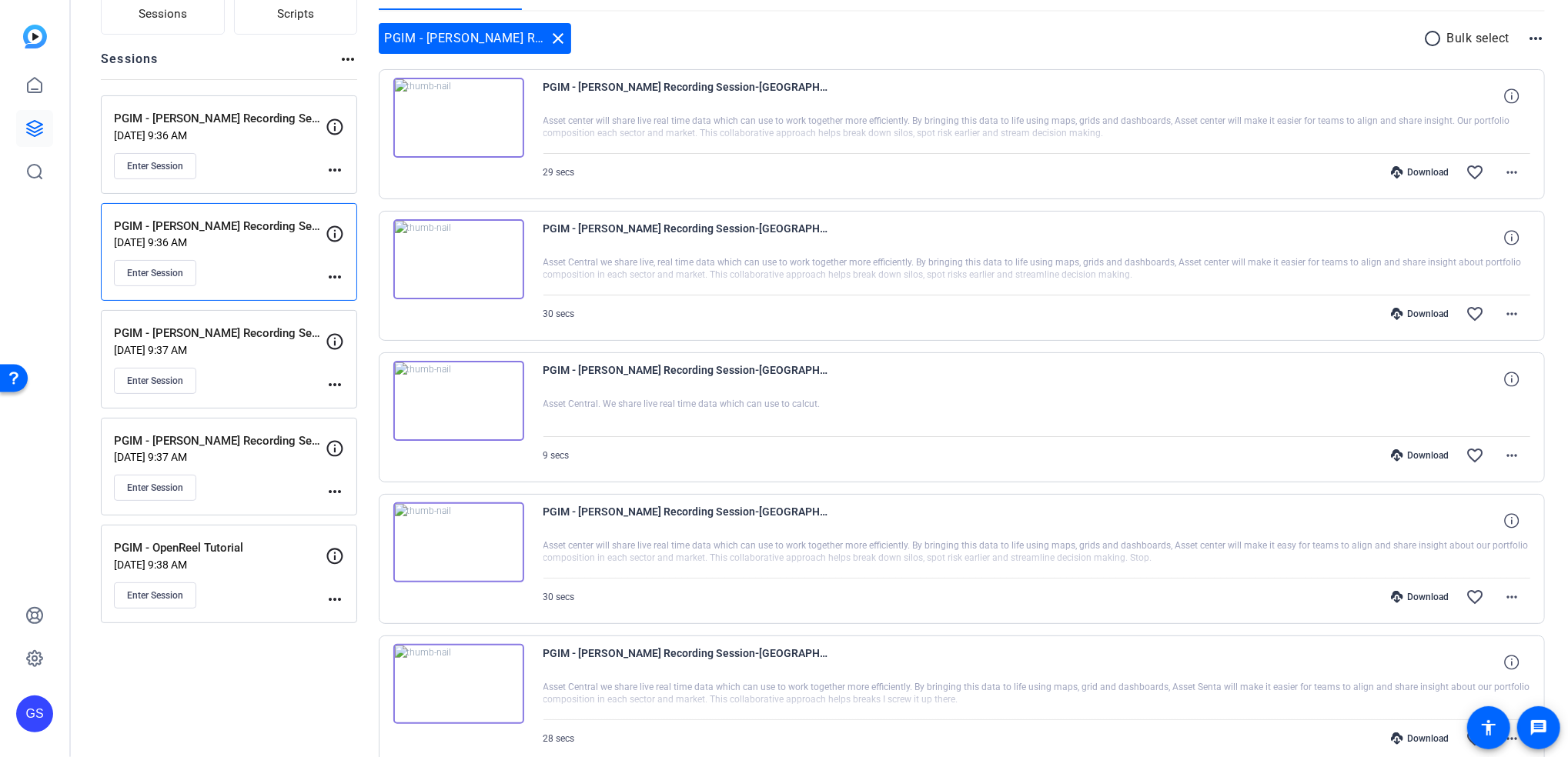
click at [272, 184] on div "PGIM - Soultana Reigle Recording Session Aug 12, 2025 @ 9:36 AM Enter Session m…" at bounding box center [228, 145] width 257 height 99
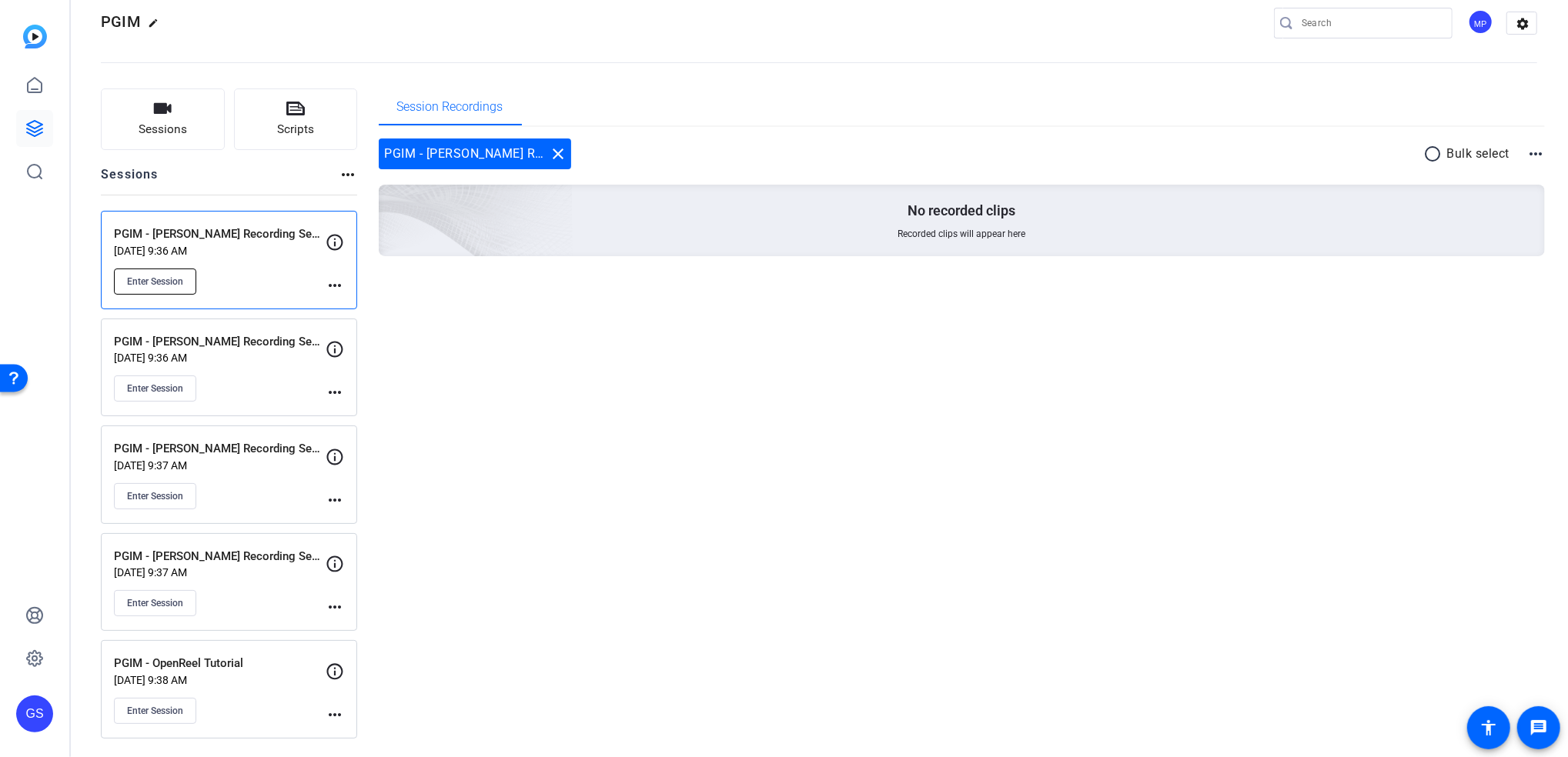
click at [171, 282] on span "Enter Session" at bounding box center [155, 281] width 57 height 12
click at [35, 45] on img at bounding box center [35, 37] width 24 height 24
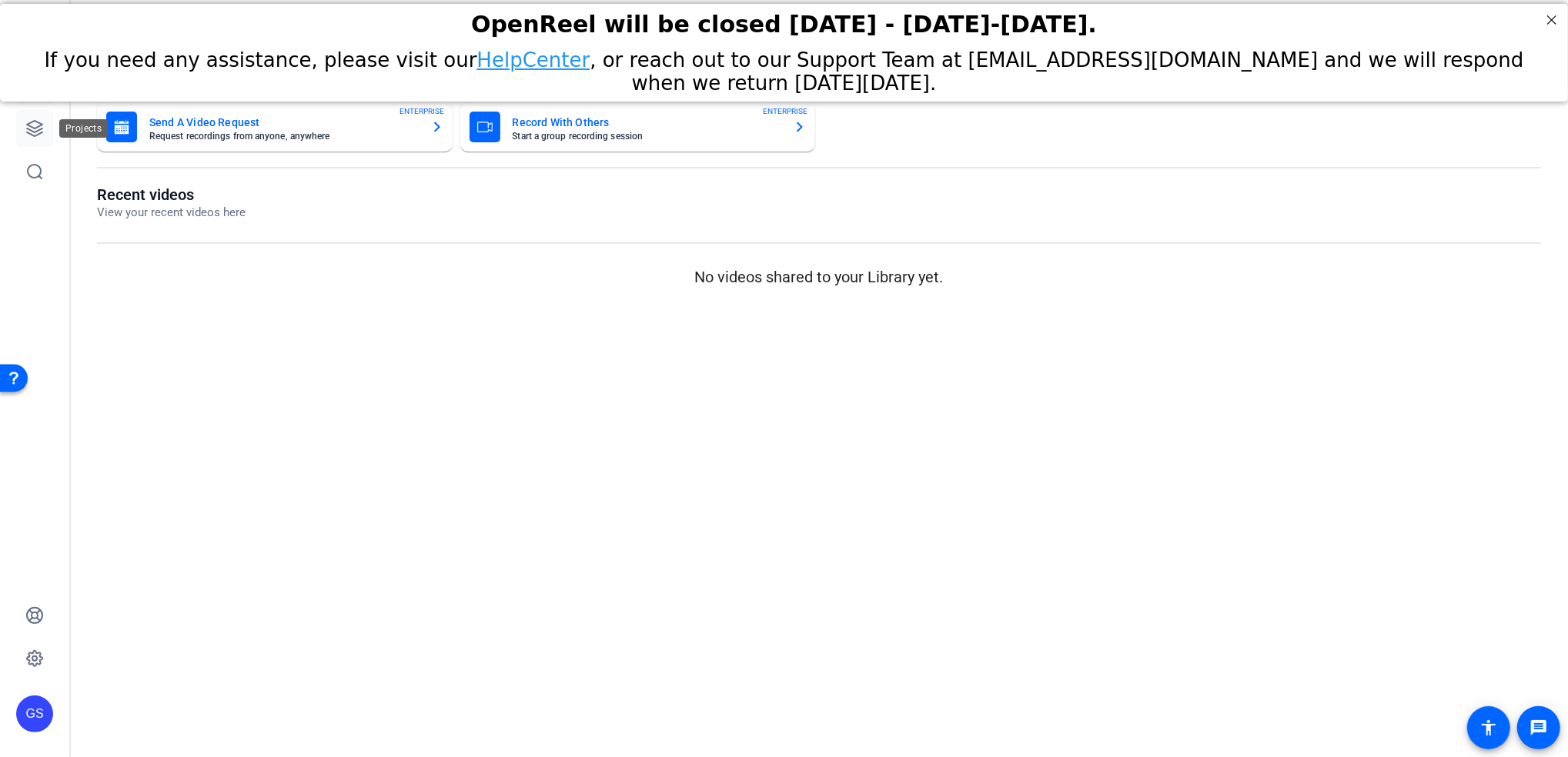
click at [36, 120] on icon at bounding box center [35, 129] width 18 height 18
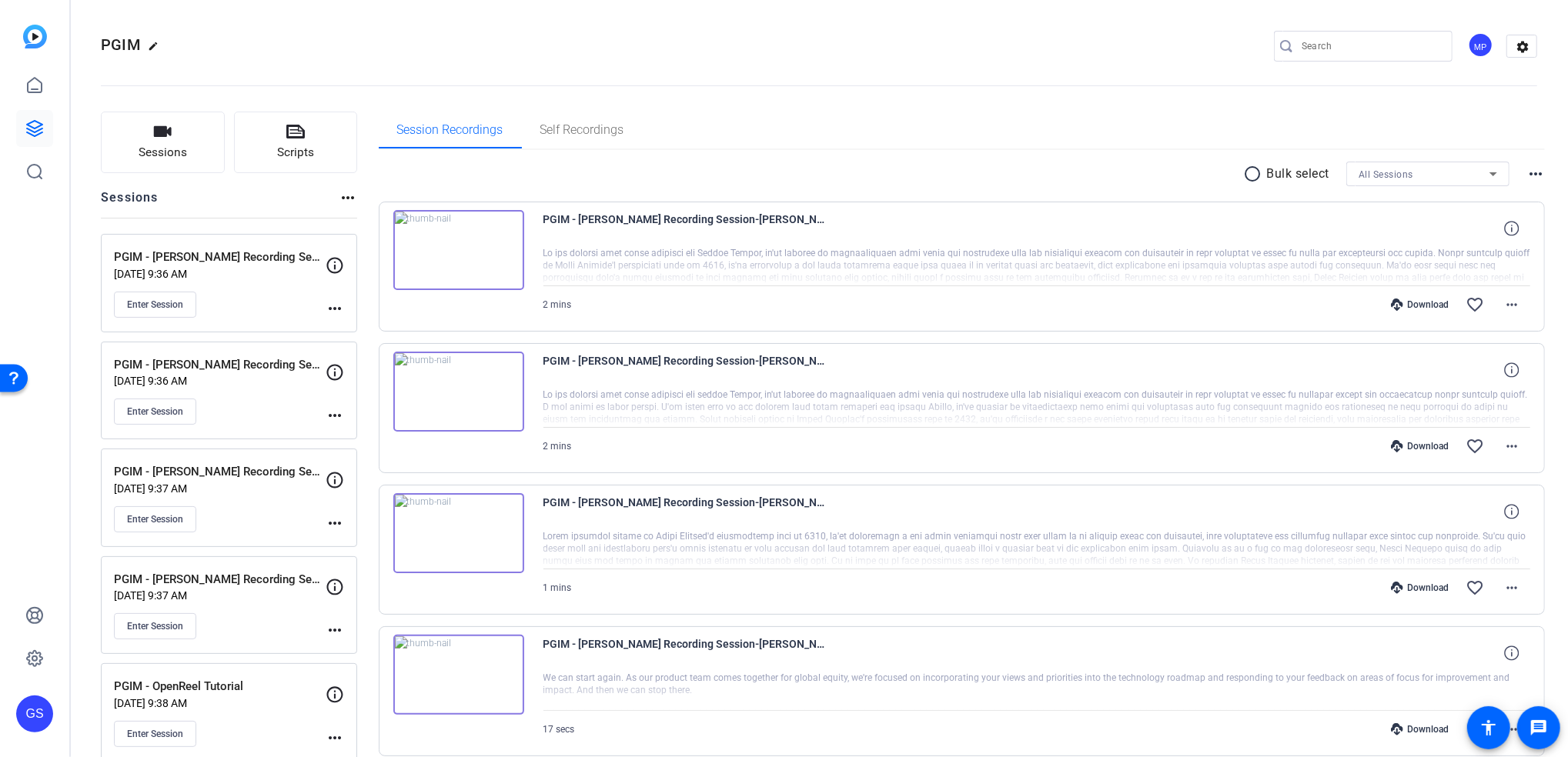
click at [274, 293] on div "Enter Session" at bounding box center [220, 304] width 212 height 26
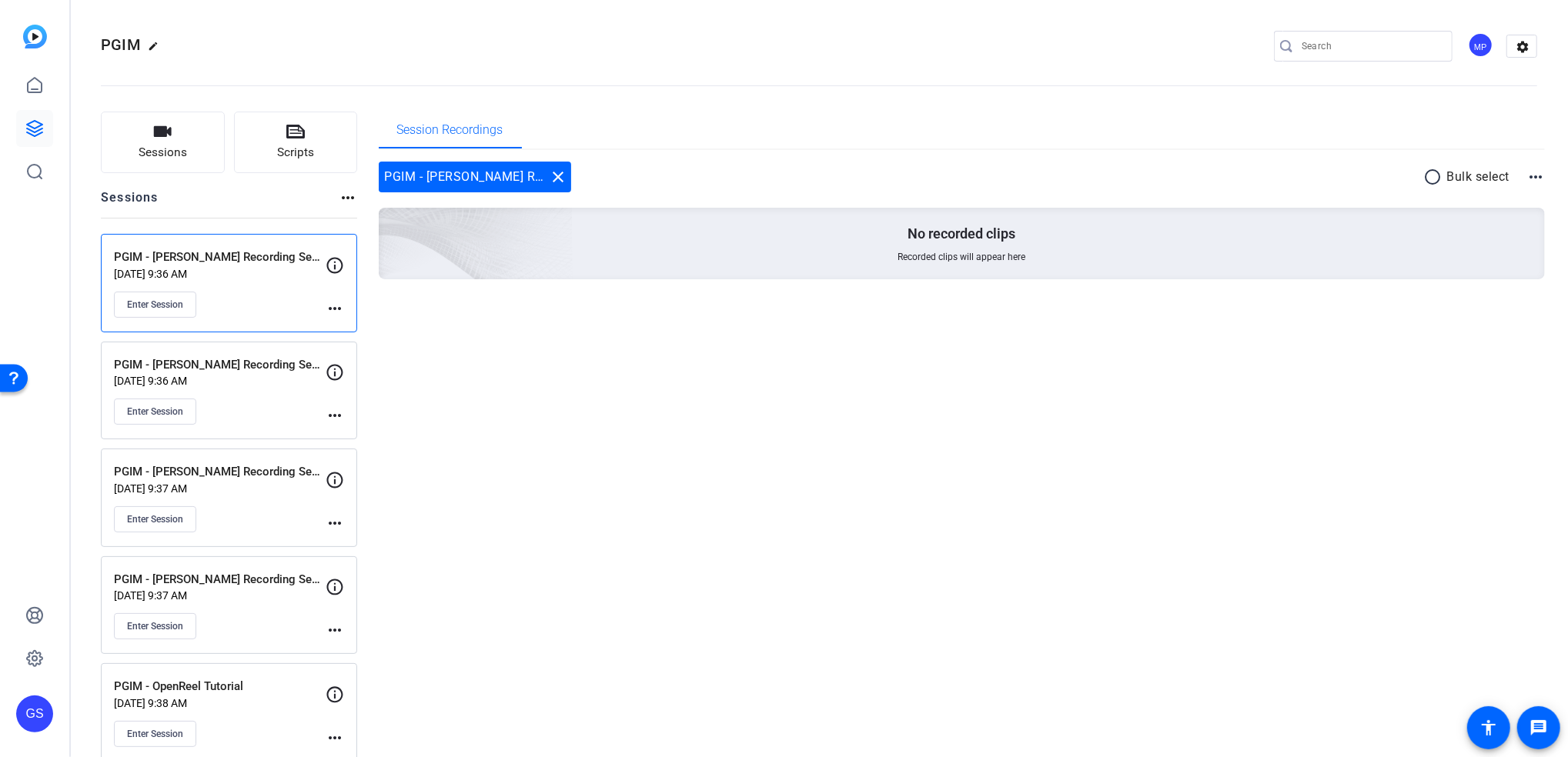
scroll to position [23, 0]
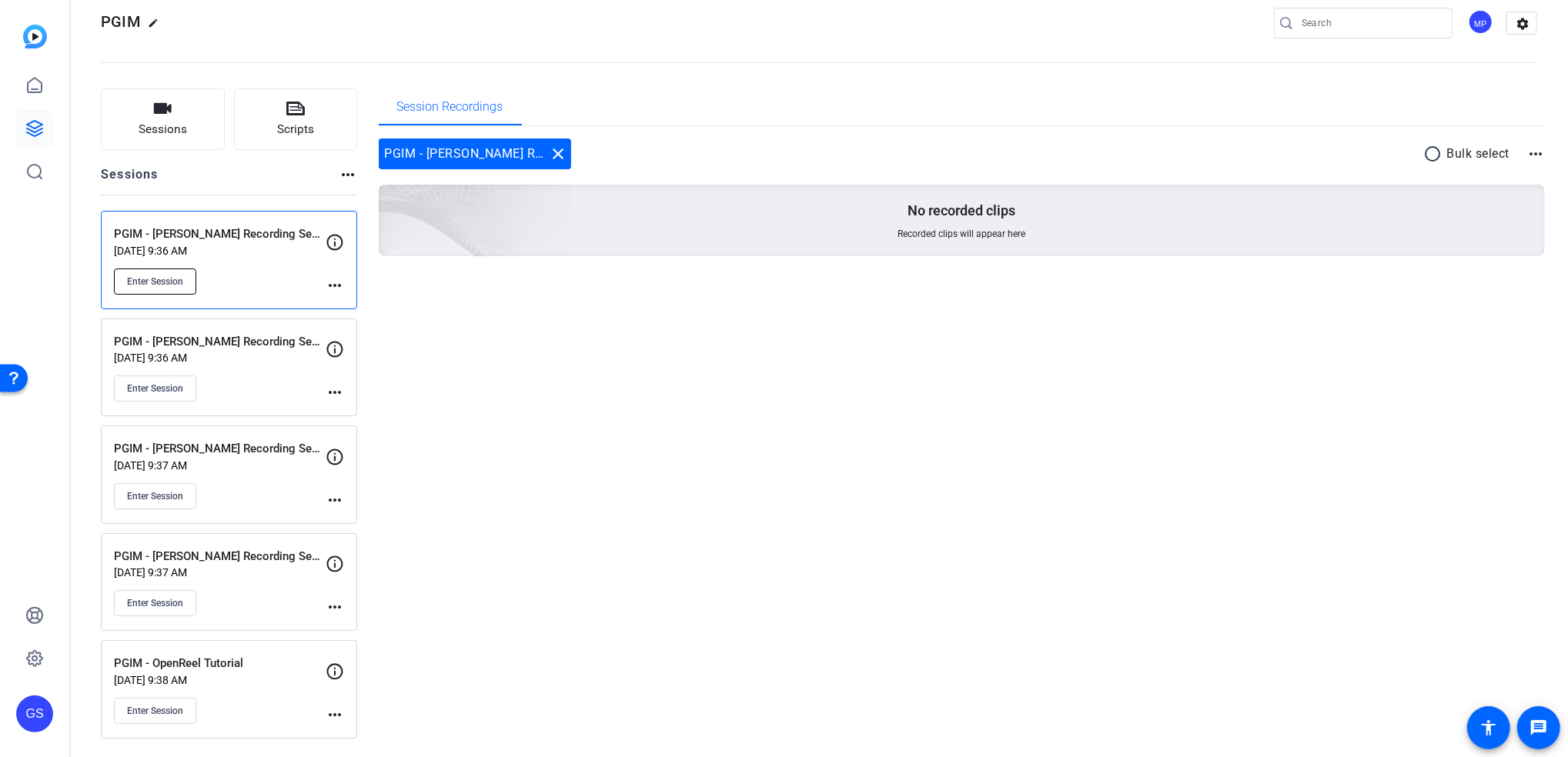
click at [173, 280] on span "Enter Session" at bounding box center [155, 281] width 57 height 12
click at [296, 370] on div "PGIM - Hernan Carreira Recording Session Aug 12, 2025 @ 9:36 AM Enter Session" at bounding box center [220, 368] width 212 height 69
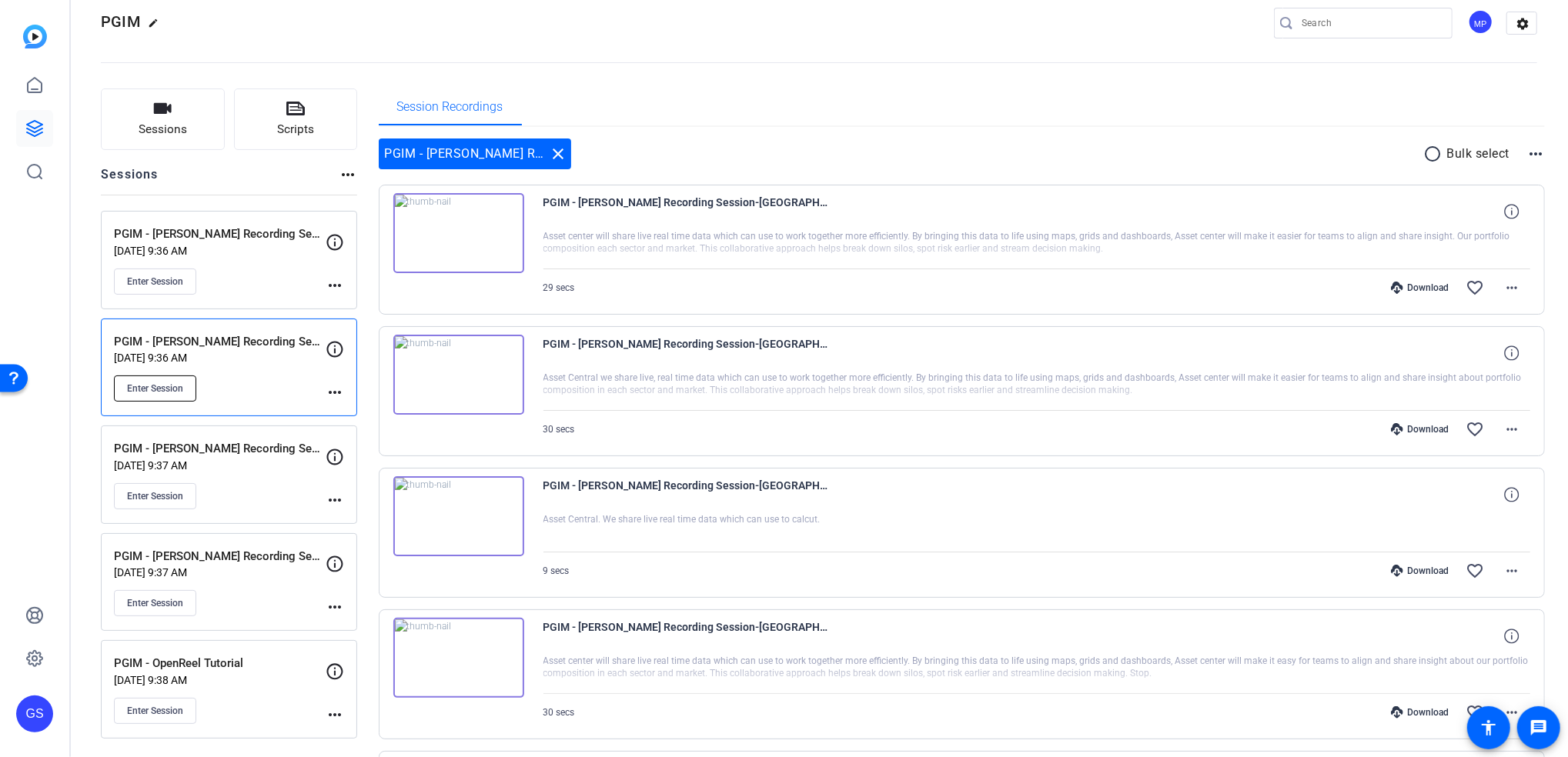
click at [179, 391] on span "Enter Session" at bounding box center [155, 388] width 57 height 12
click at [248, 490] on div "Enter Session" at bounding box center [220, 496] width 212 height 26
click at [174, 498] on span "Enter Session" at bounding box center [155, 496] width 57 height 12
click at [274, 630] on div "PGIM - Joe Dow Recording Session Aug 12, 2025 @ 9:37 AM Enter Session more_horiz" at bounding box center [228, 583] width 257 height 99
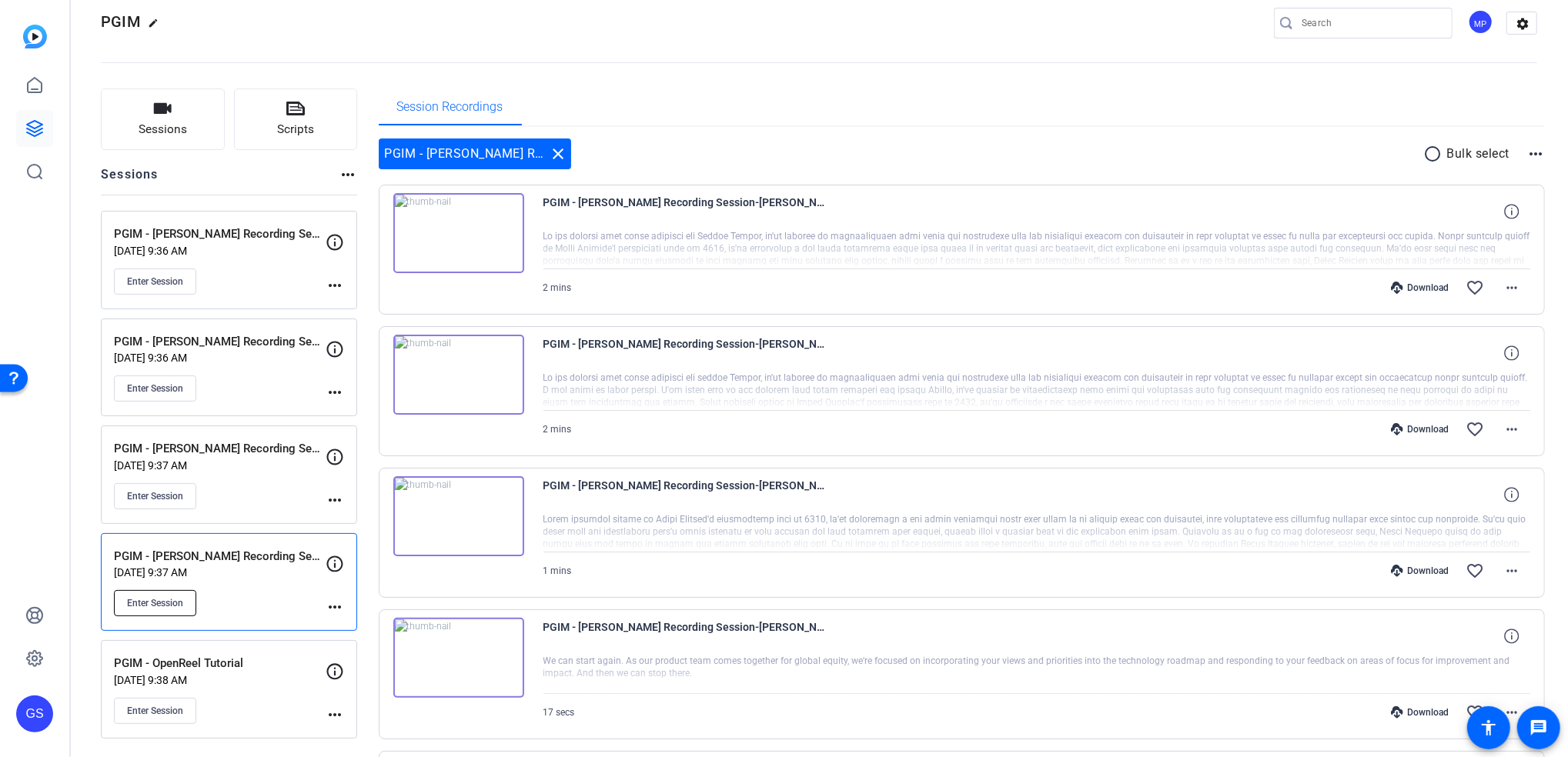
click at [162, 603] on span "Enter Session" at bounding box center [155, 603] width 57 height 12
click at [184, 608] on button "Enter Session" at bounding box center [155, 604] width 82 height 26
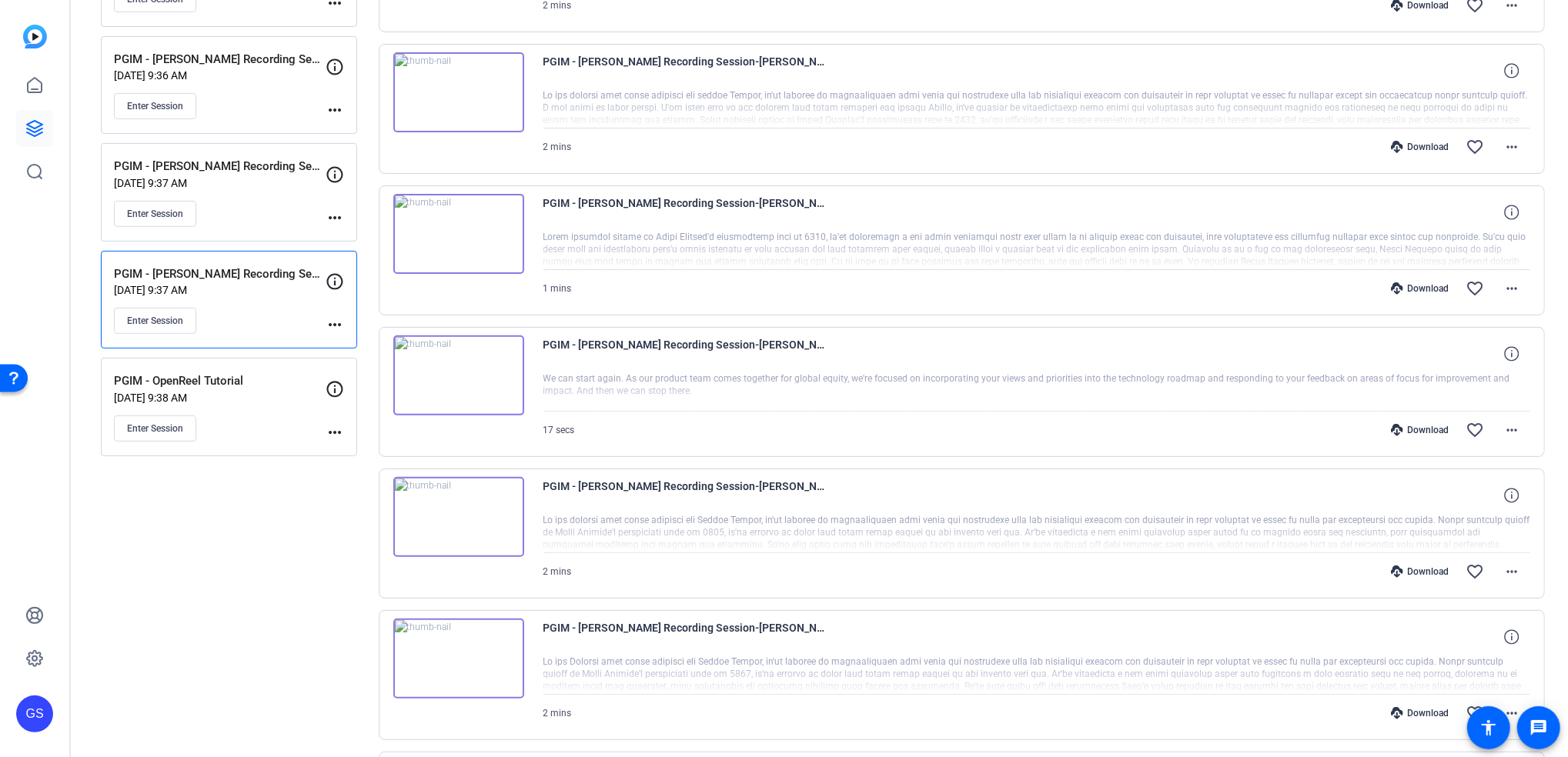
scroll to position [310, 0]
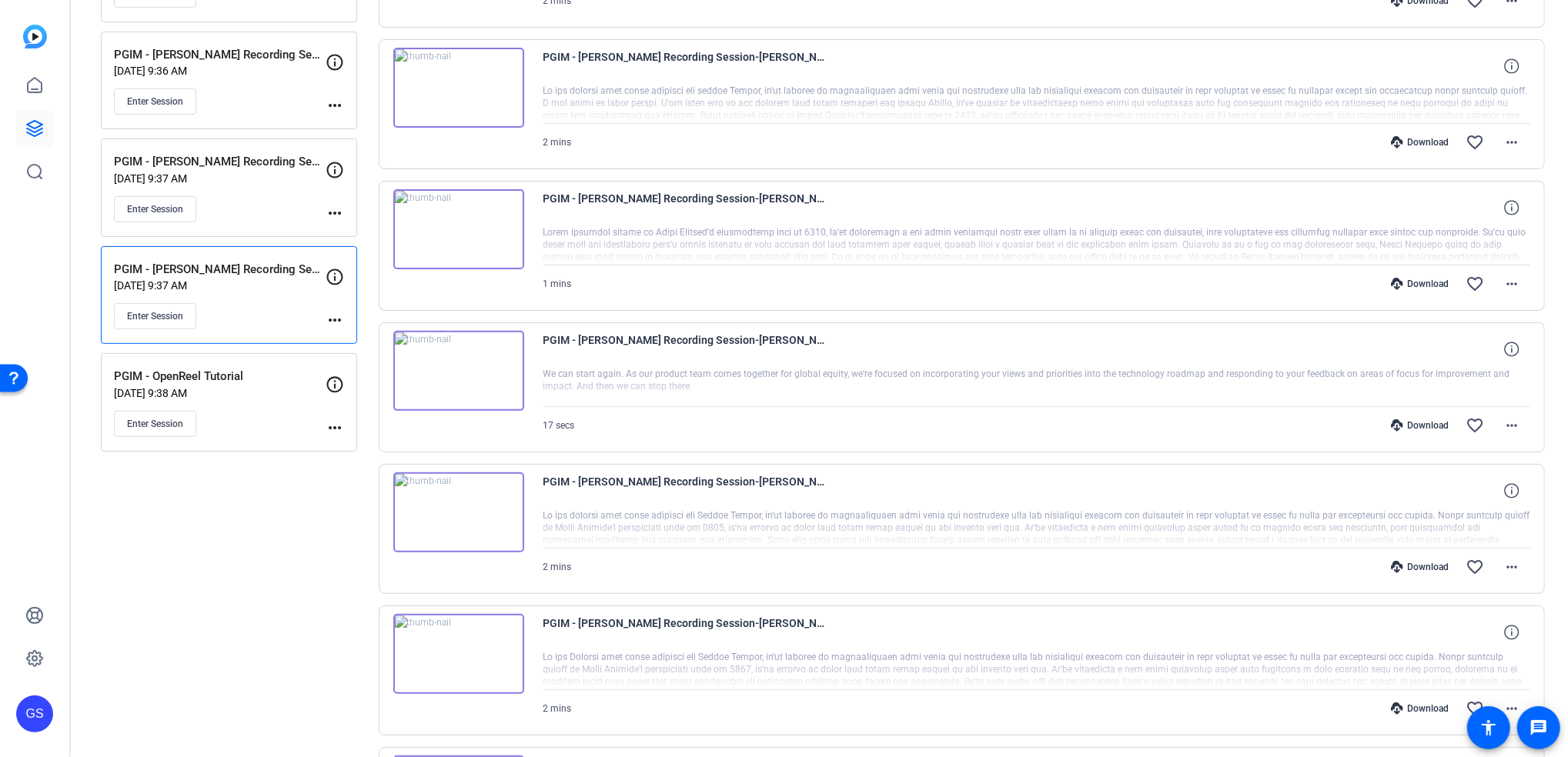
click at [272, 441] on div "PGIM - OpenReel Tutorial Aug 12, 2025 @ 9:38 AM Enter Session more_horiz" at bounding box center [228, 403] width 257 height 99
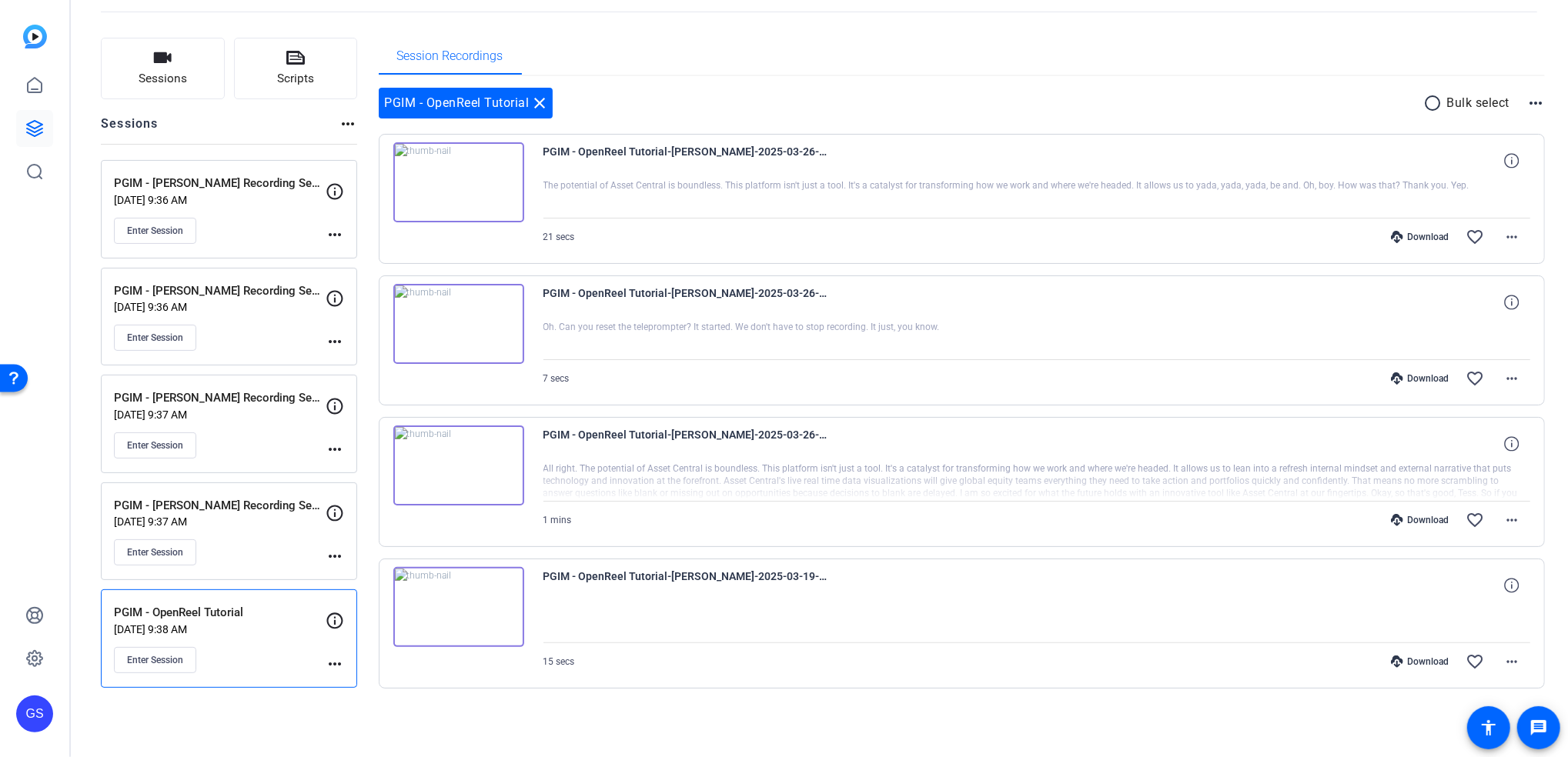
scroll to position [72, 0]
click at [176, 657] on span "Enter Session" at bounding box center [155, 661] width 57 height 12
